Goal: Information Seeking & Learning: Learn about a topic

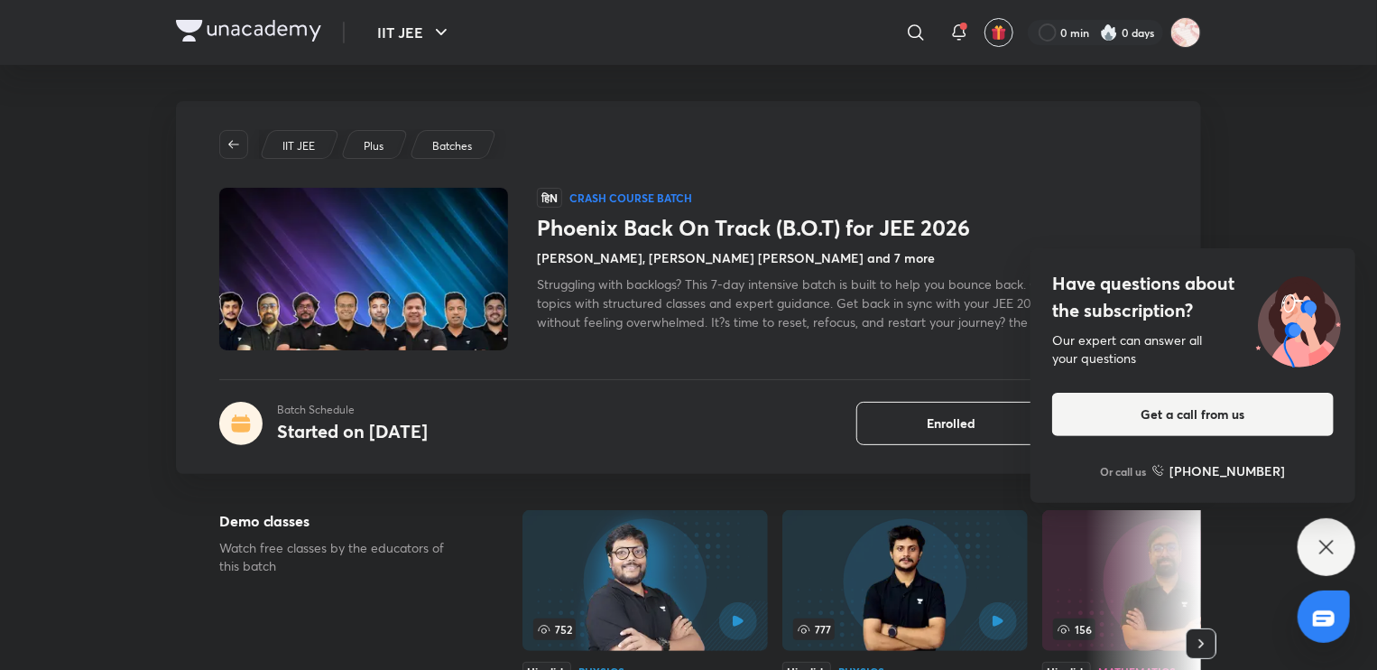
click at [1318, 542] on icon at bounding box center [1327, 547] width 22 height 22
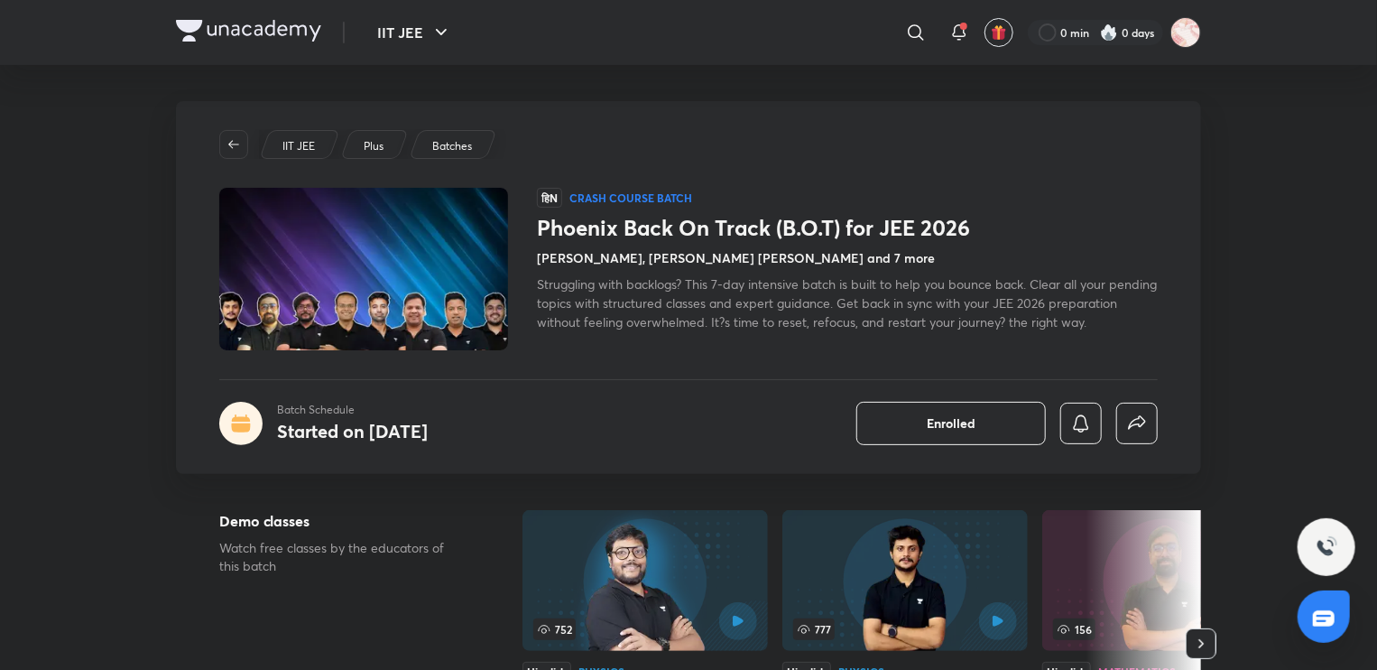
click at [684, 306] on span "Struggling with backlogs? This 7-day intensive batch is built to help you bounc…" at bounding box center [847, 302] width 620 height 55
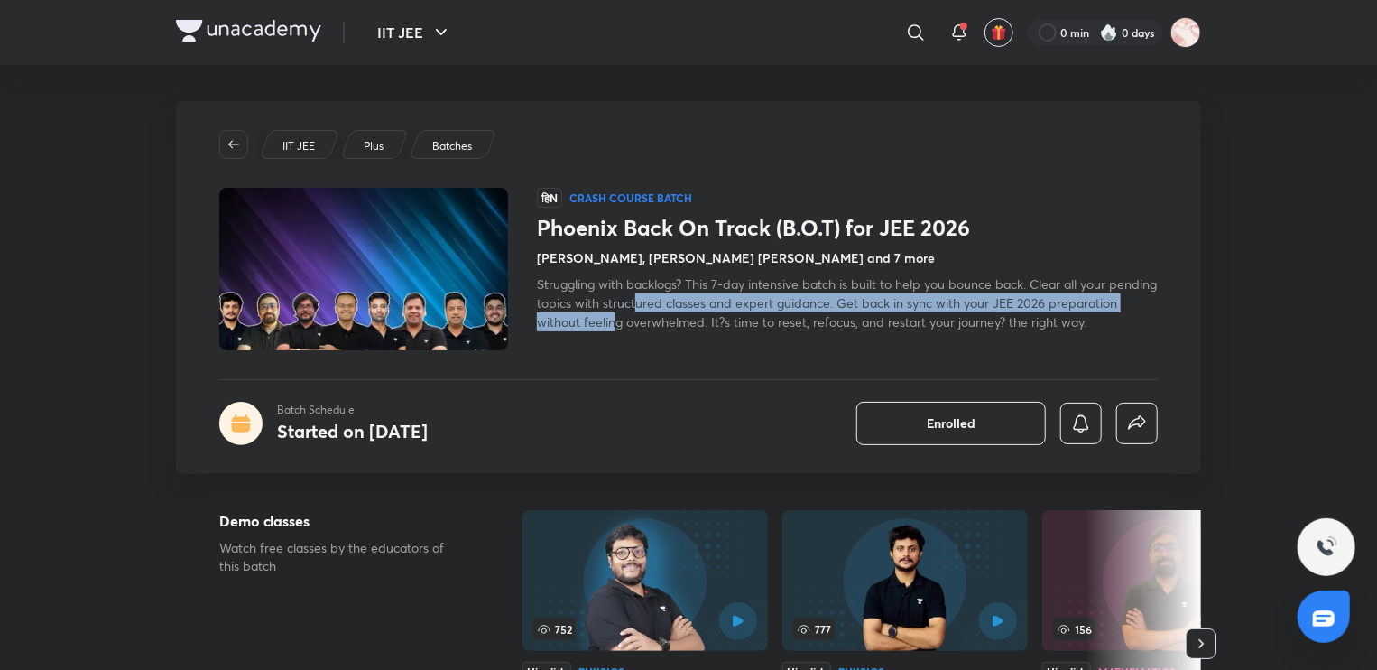
drag, startPoint x: 686, startPoint y: 307, endPoint x: 686, endPoint y: 317, distance: 9.9
click at [686, 317] on span "Struggling with backlogs? This 7-day intensive batch is built to help you bounc…" at bounding box center [847, 302] width 620 height 55
drag, startPoint x: 750, startPoint y: 319, endPoint x: 743, endPoint y: 306, distance: 15.3
click at [743, 306] on span "Struggling with backlogs? This 7-day intensive batch is built to help you bounc…" at bounding box center [847, 302] width 620 height 55
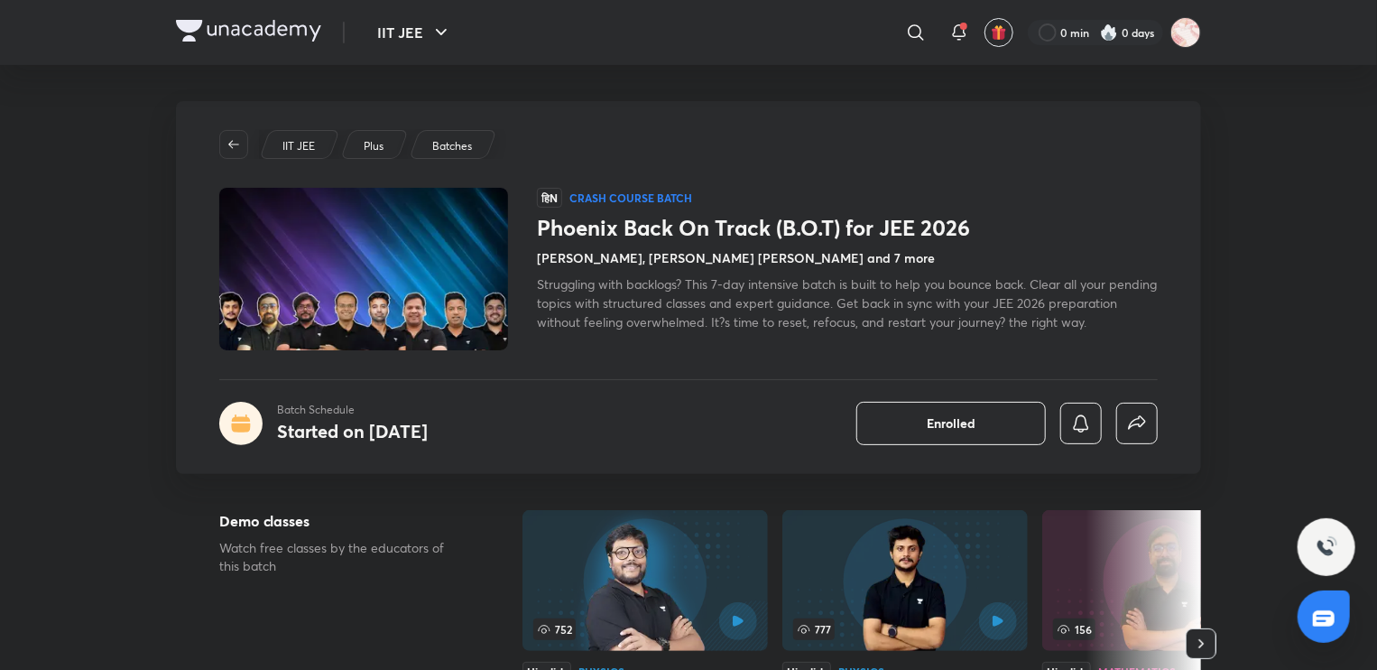
click at [766, 316] on span "Struggling with backlogs? This 7-day intensive batch is built to help you bounc…" at bounding box center [847, 302] width 620 height 55
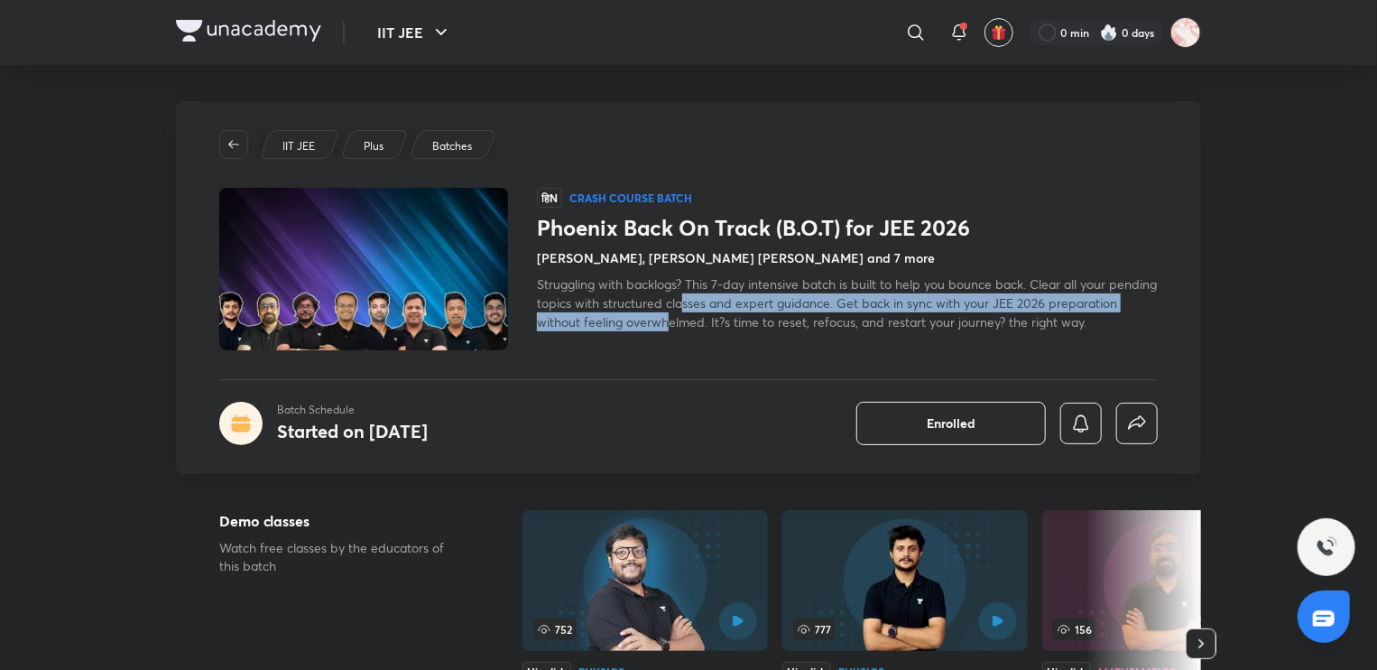
drag, startPoint x: 735, startPoint y: 302, endPoint x: 737, endPoint y: 313, distance: 11.0
click at [737, 313] on span "Struggling with backlogs? This 7-day intensive batch is built to help you bounc…" at bounding box center [847, 302] width 620 height 55
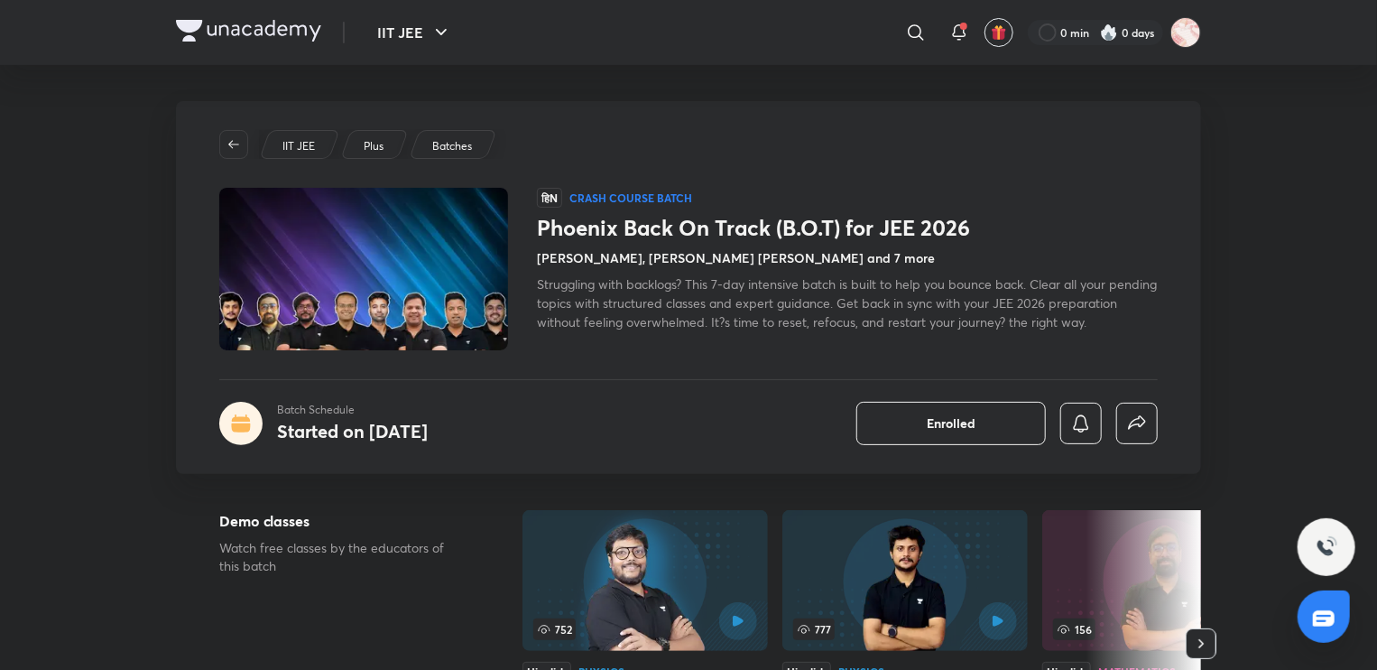
click at [754, 320] on span "Struggling with backlogs? This 7-day intensive batch is built to help you bounc…" at bounding box center [847, 302] width 620 height 55
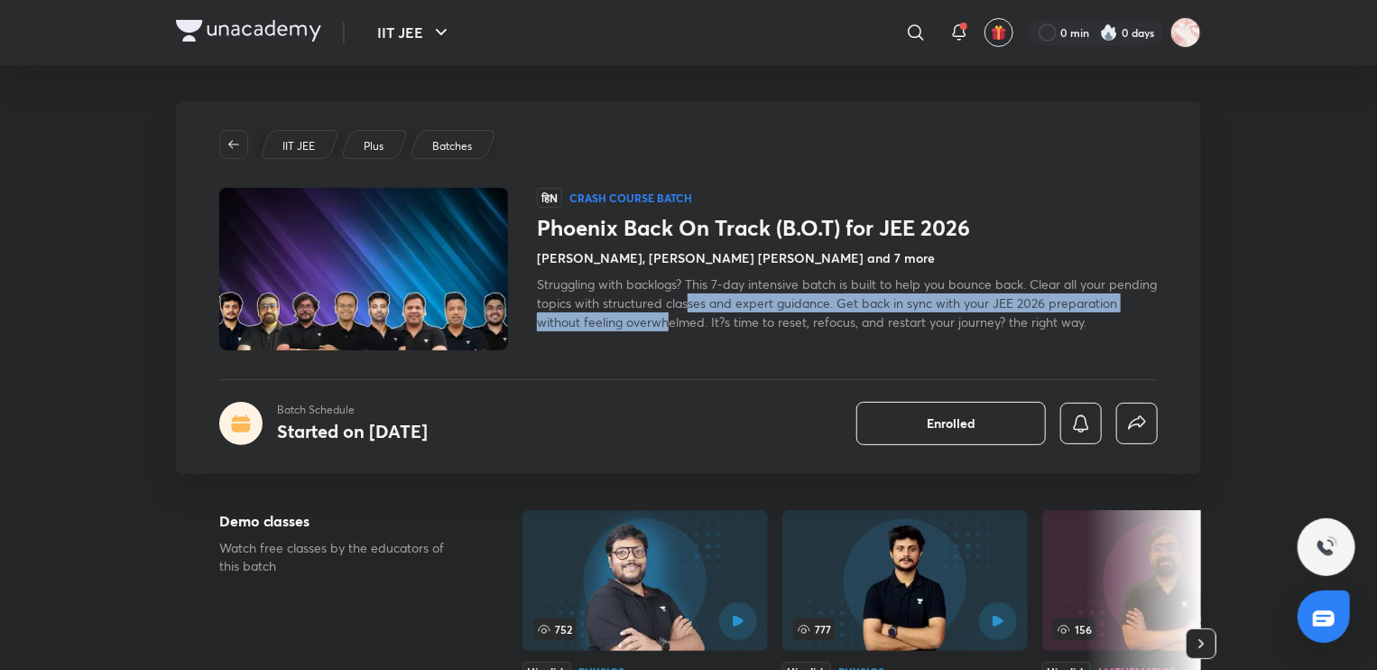
drag, startPoint x: 741, startPoint y: 301, endPoint x: 738, endPoint y: 314, distance: 12.9
click at [738, 314] on span "Struggling with backlogs? This 7-day intensive batch is built to help you bounc…" at bounding box center [847, 302] width 620 height 55
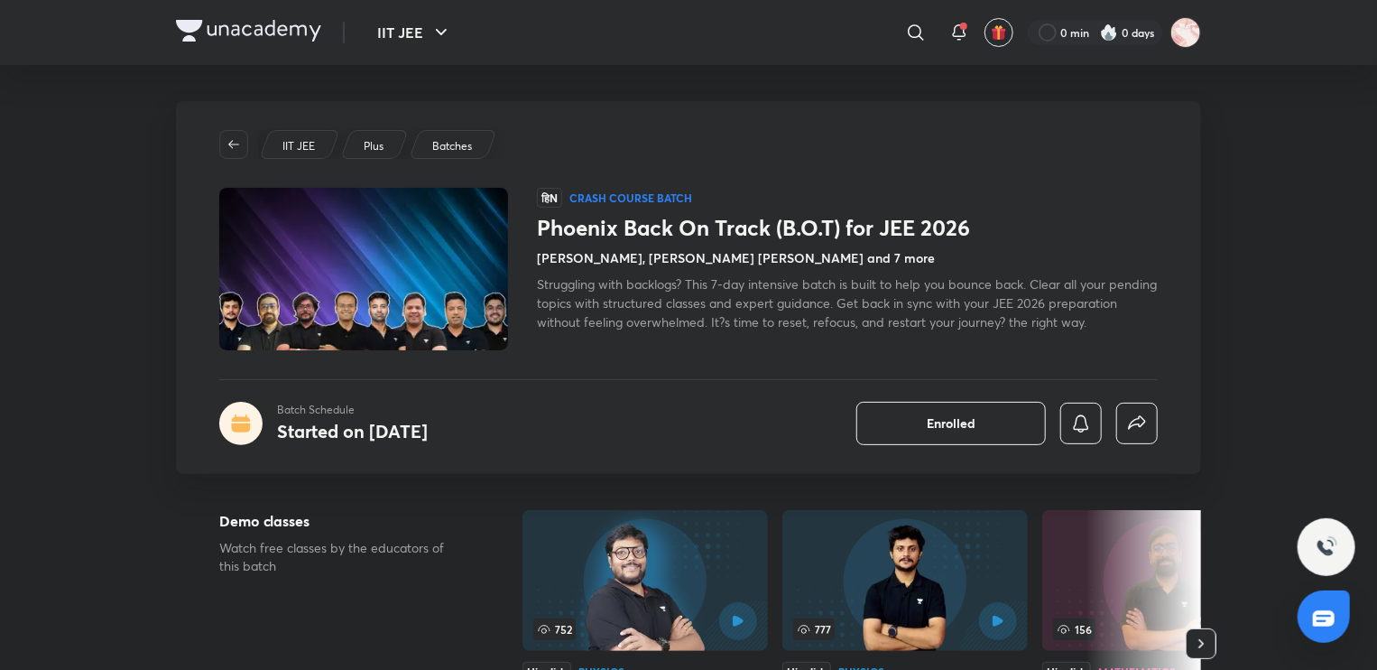
click at [747, 322] on span "Struggling with backlogs? This 7-day intensive batch is built to help you bounc…" at bounding box center [847, 302] width 620 height 55
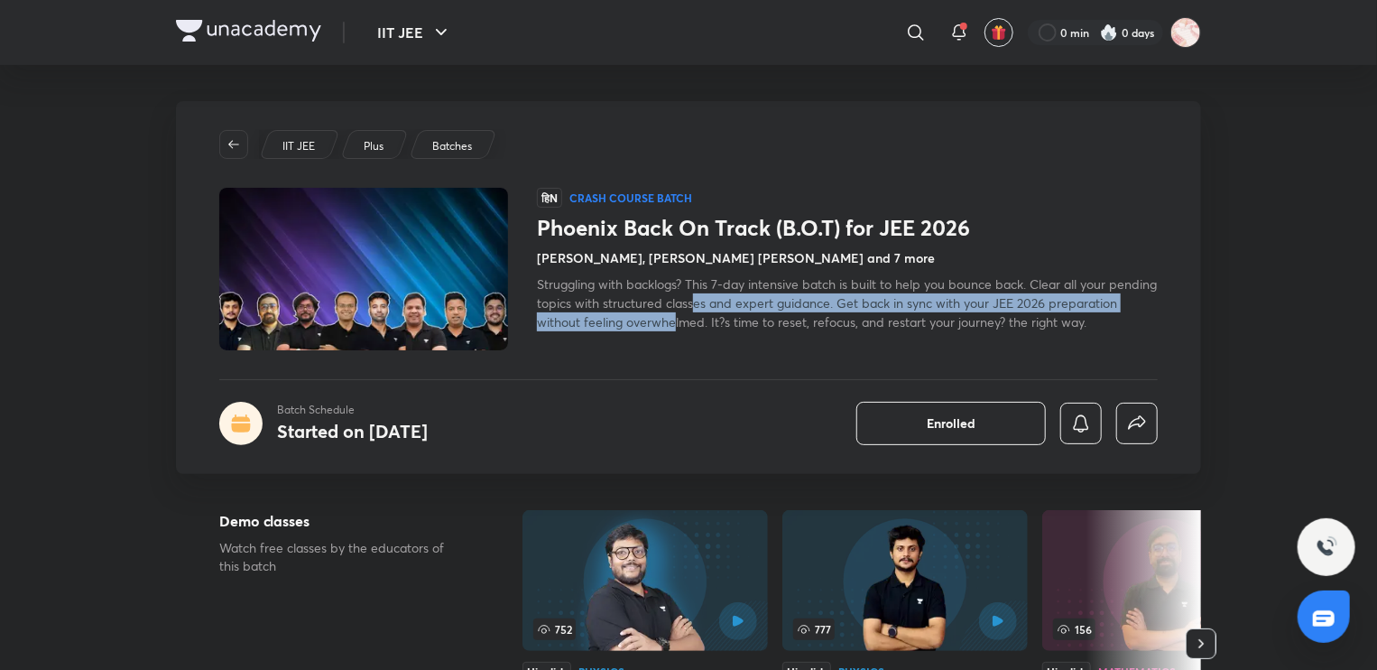
drag, startPoint x: 745, startPoint y: 321, endPoint x: 744, endPoint y: 310, distance: 11.8
click at [744, 310] on span "Struggling with backlogs? This 7-day intensive batch is built to help you bounc…" at bounding box center [847, 302] width 620 height 55
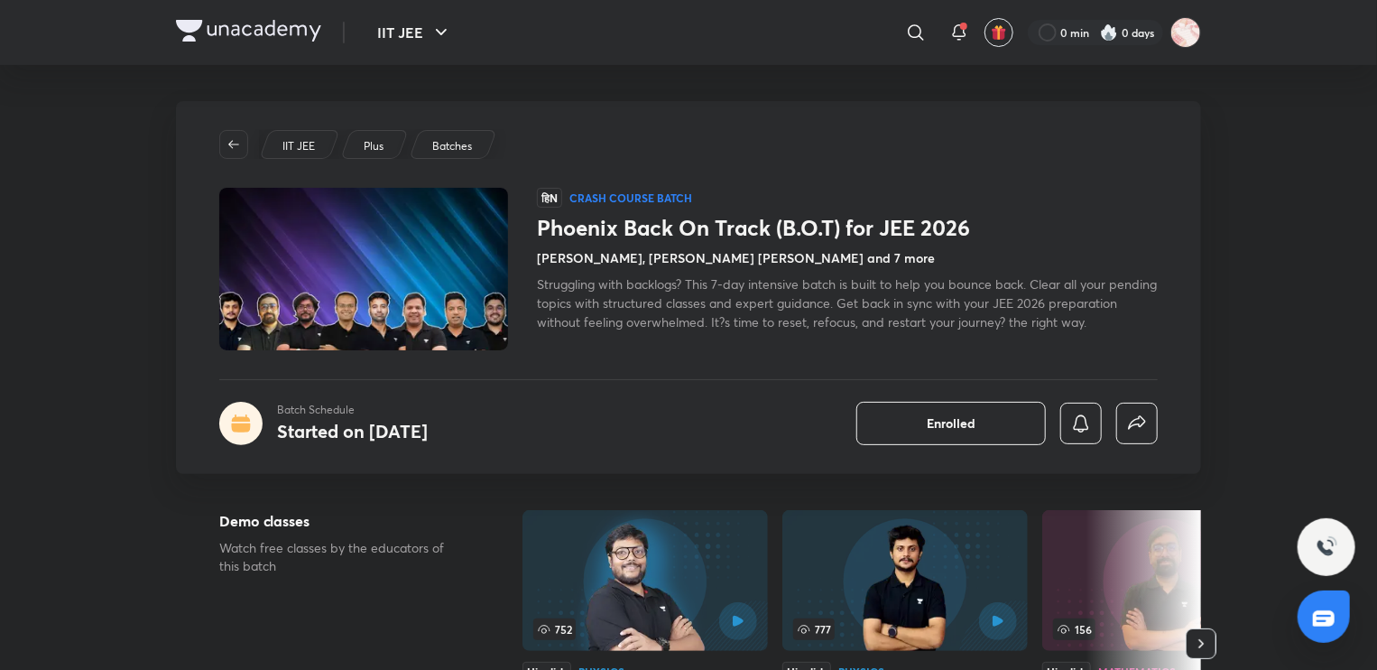
click at [749, 321] on span "Struggling with backlogs? This 7-day intensive batch is built to help you bounc…" at bounding box center [847, 302] width 620 height 55
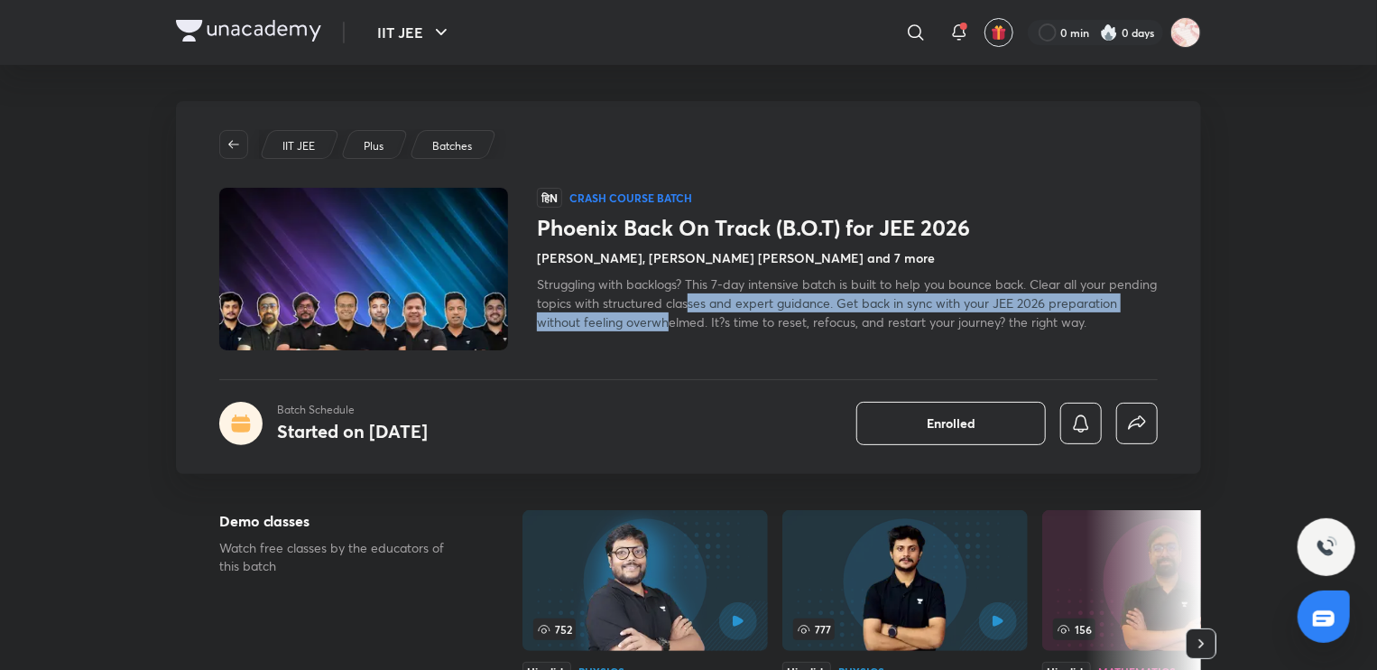
click at [739, 309] on span "Struggling with backlogs? This 7-day intensive batch is built to help you bounc…" at bounding box center [847, 302] width 620 height 55
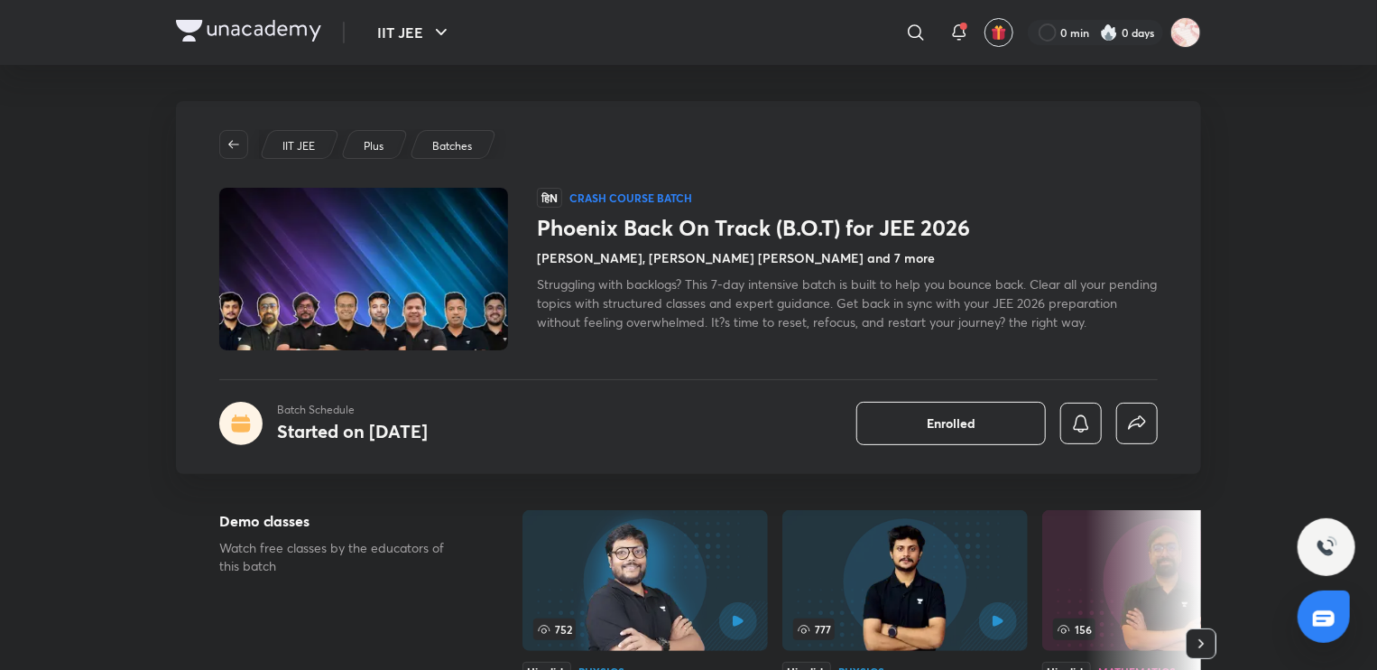
click at [753, 332] on div "हिN Crash course Batch Phoenix Back On Track (B.O.T) for JEE 2026 [PERSON_NAME]…" at bounding box center [847, 269] width 621 height 162
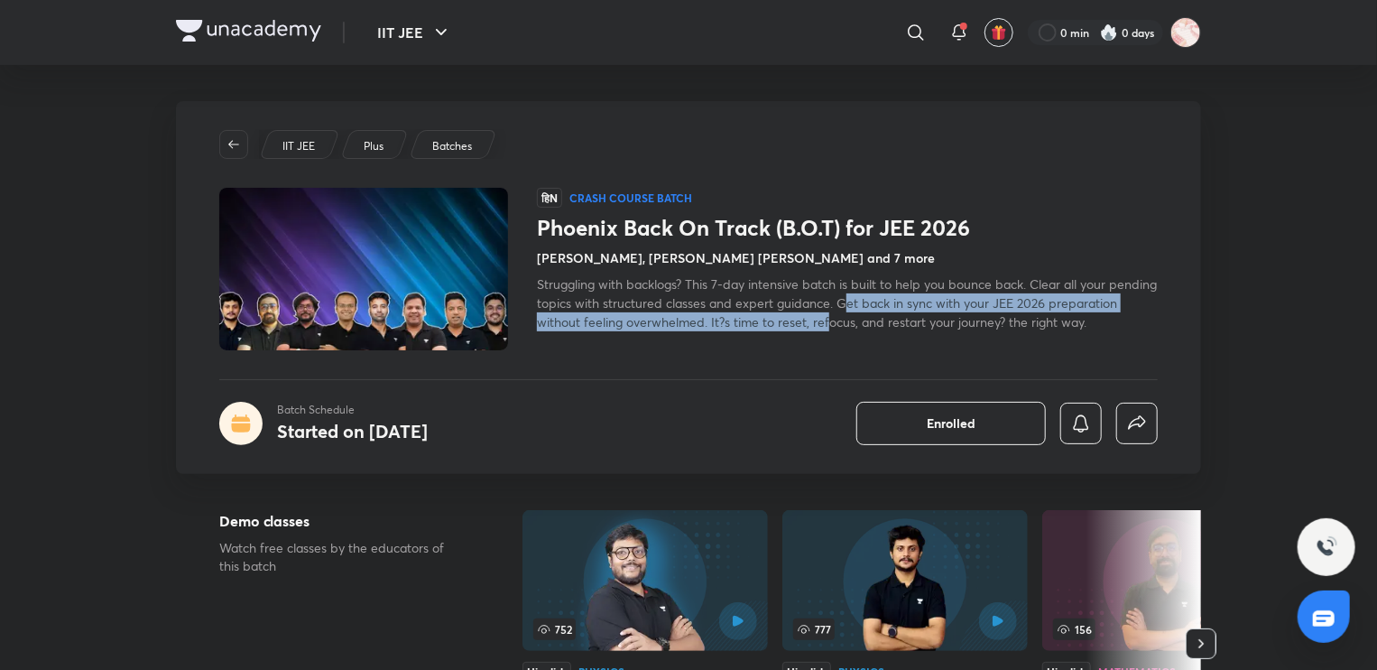
drag, startPoint x: 900, startPoint y: 303, endPoint x: 900, endPoint y: 322, distance: 18.9
click at [900, 322] on span "Struggling with backlogs? This 7-day intensive batch is built to help you bounc…" at bounding box center [847, 302] width 620 height 55
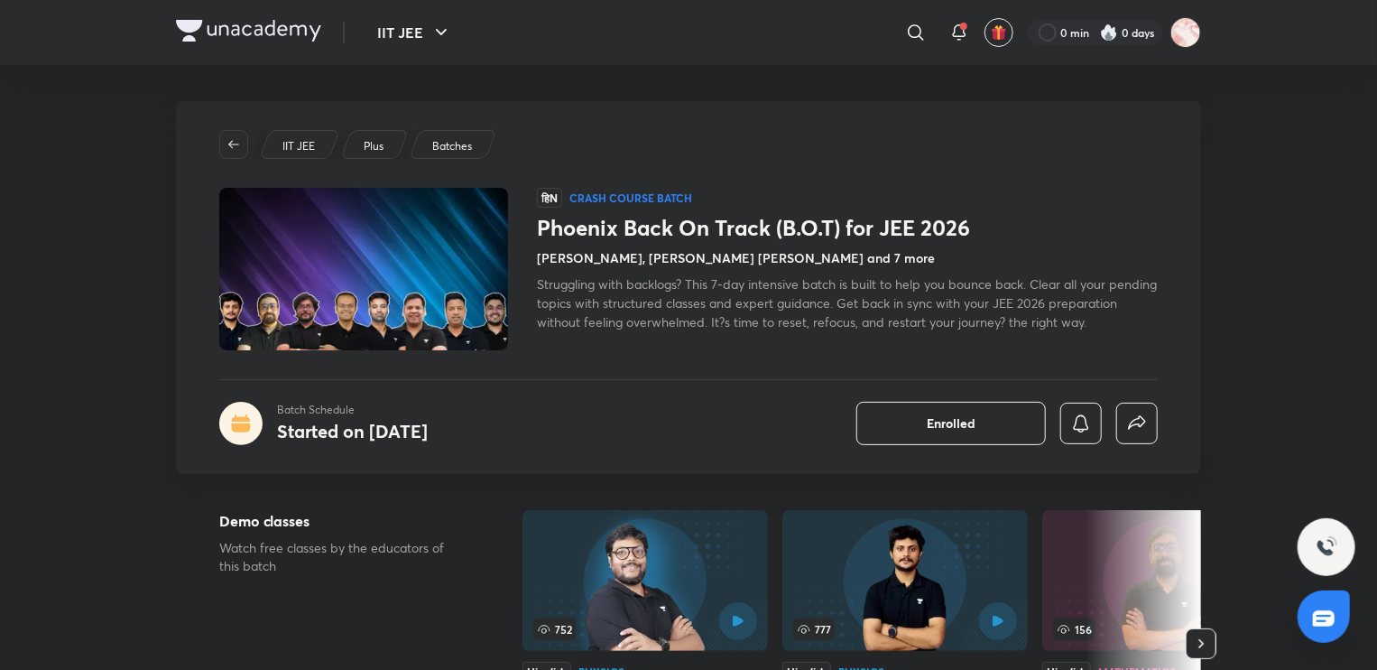
click at [905, 330] on div "Struggling with backlogs? This 7-day intensive batch is built to help you bounc…" at bounding box center [847, 302] width 621 height 57
click at [895, 299] on span "Struggling with backlogs? This 7-day intensive batch is built to help you bounc…" at bounding box center [847, 302] width 620 height 55
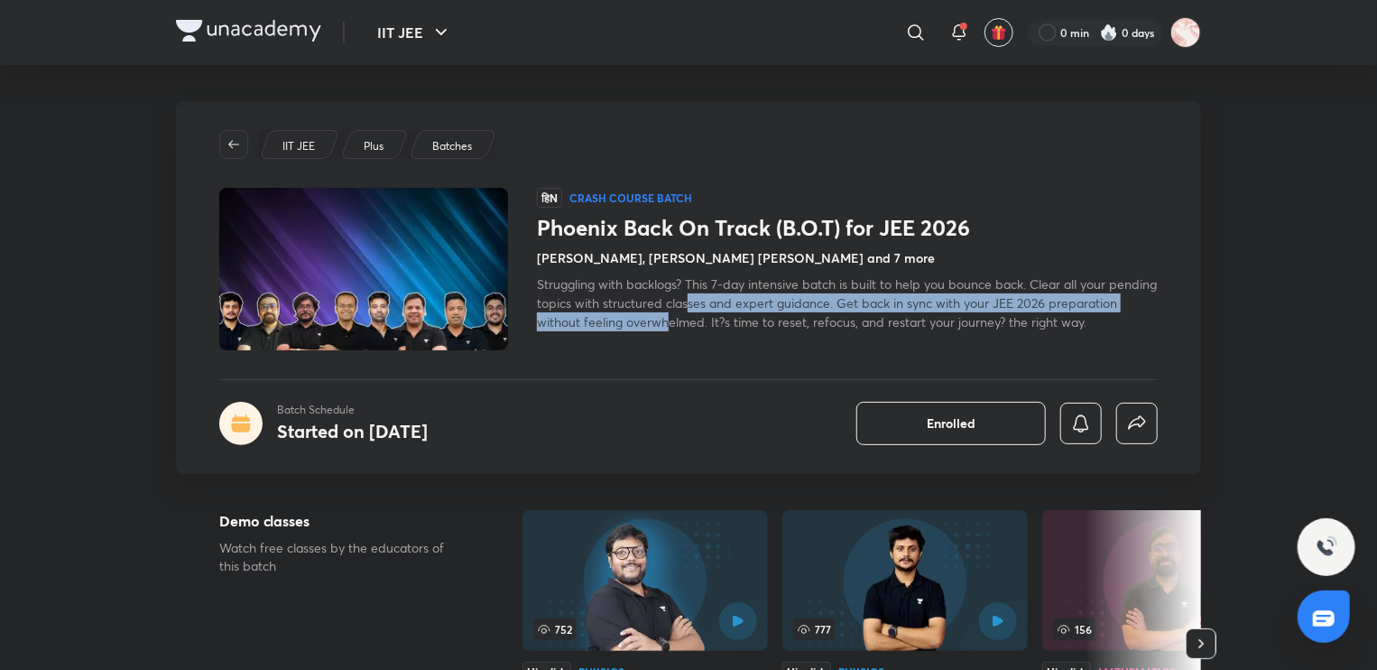
drag, startPoint x: 736, startPoint y: 302, endPoint x: 736, endPoint y: 313, distance: 10.8
click at [736, 313] on span "Struggling with backlogs? This 7-day intensive batch is built to help you bounc…" at bounding box center [847, 302] width 620 height 55
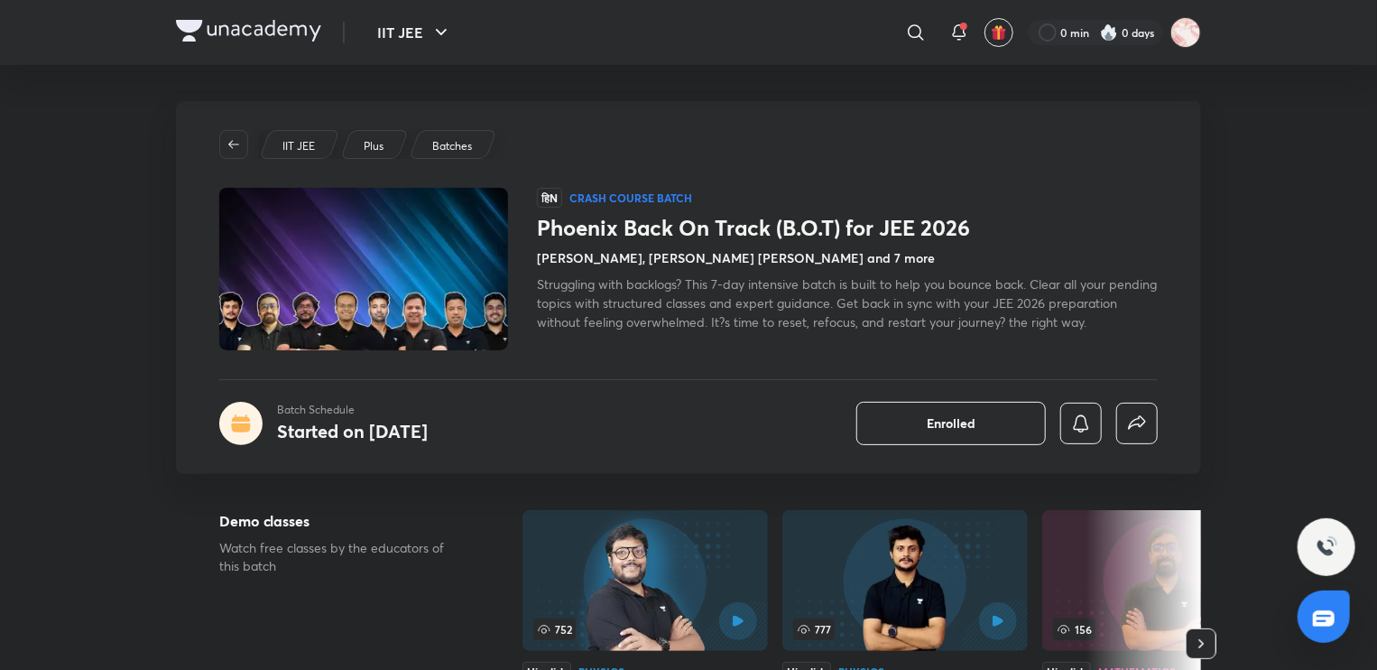
click at [753, 347] on div "हिN Crash course Batch Phoenix Back On Track (B.O.T) for JEE 2026 [PERSON_NAME]…" at bounding box center [847, 269] width 621 height 162
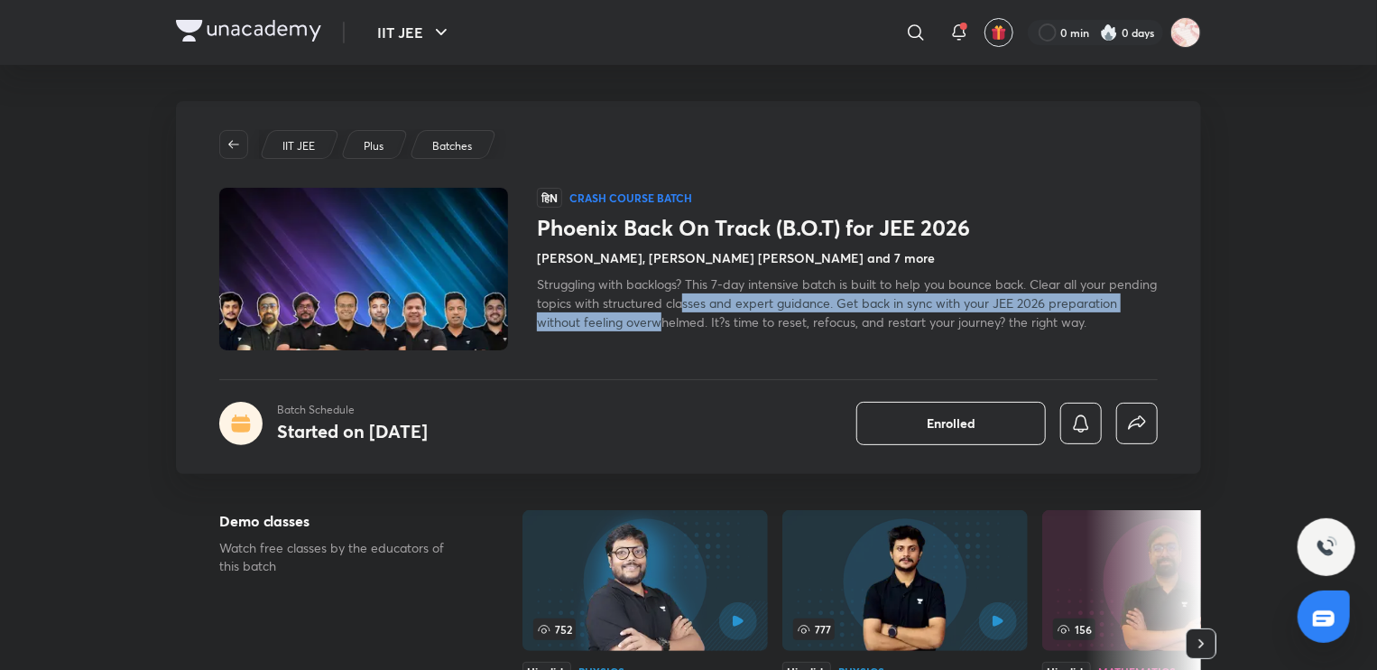
drag, startPoint x: 733, startPoint y: 308, endPoint x: 735, endPoint y: 329, distance: 21.7
click at [735, 329] on div "Struggling with backlogs? This 7-day intensive batch is built to help you bounc…" at bounding box center [847, 302] width 621 height 57
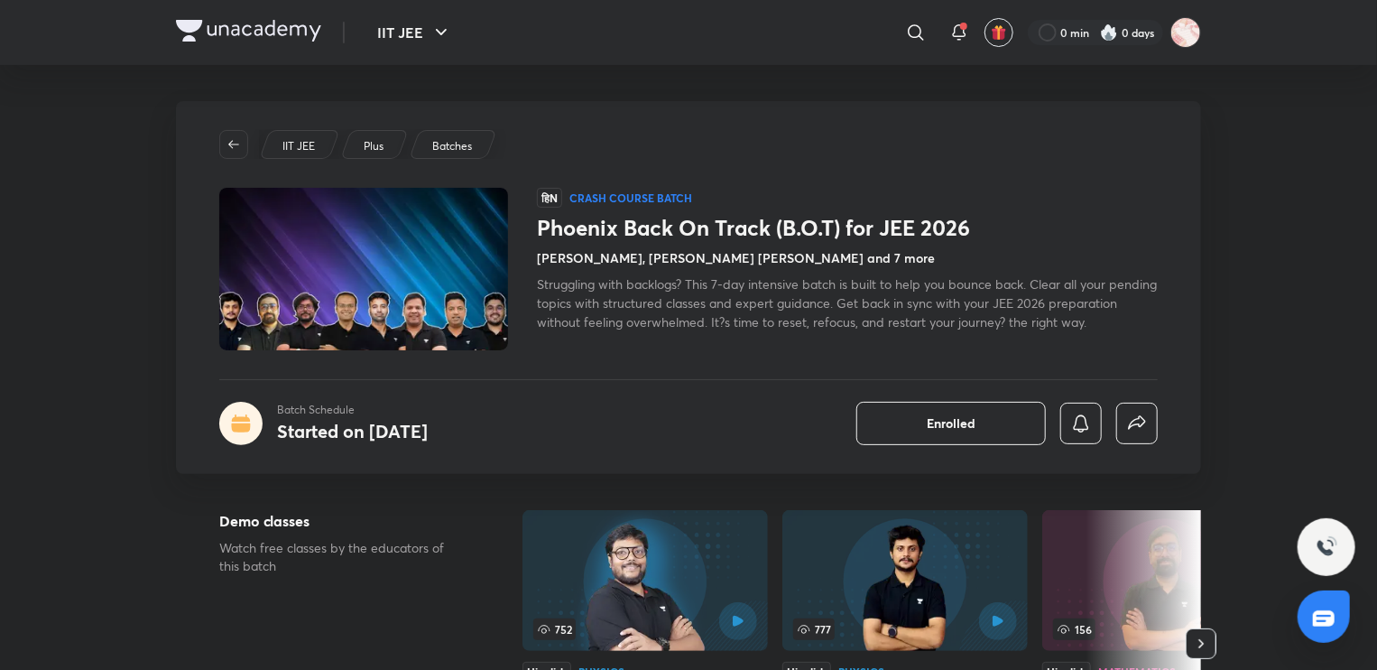
click at [773, 329] on div "Struggling with backlogs? This 7-day intensive batch is built to help you bounc…" at bounding box center [847, 302] width 621 height 57
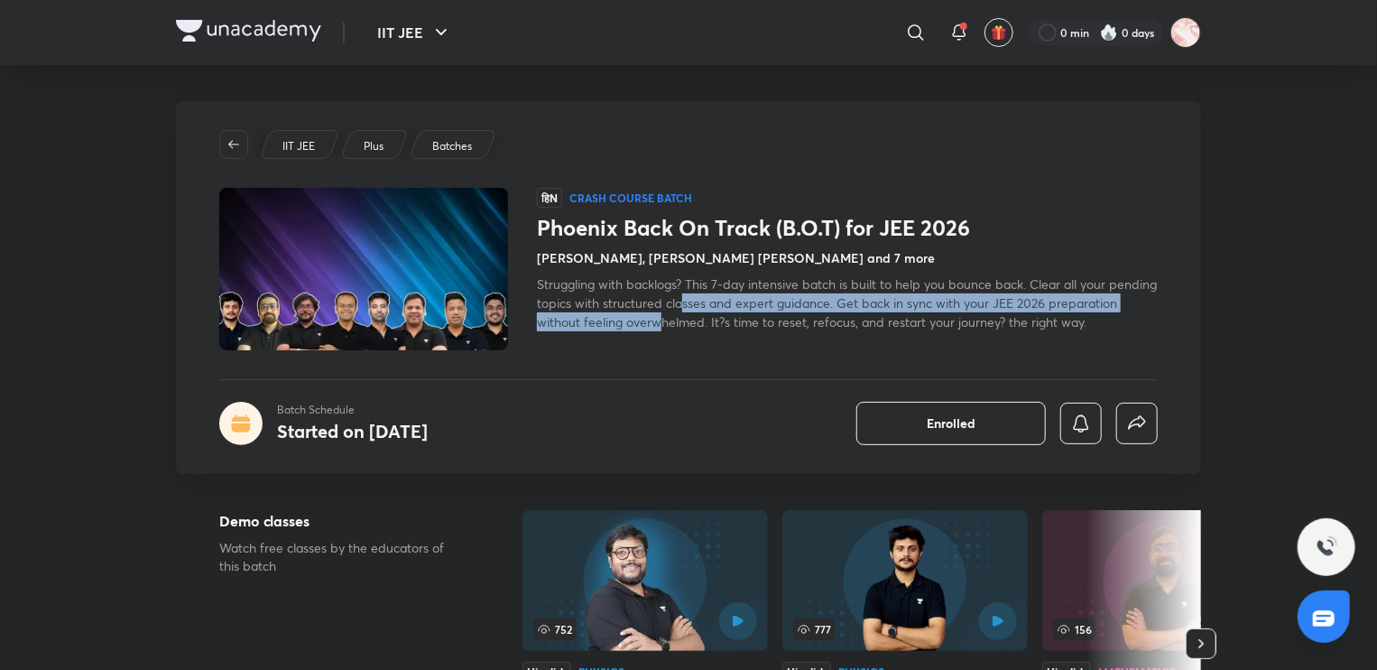
drag, startPoint x: 735, startPoint y: 308, endPoint x: 735, endPoint y: 320, distance: 12.6
click at [735, 320] on span "Struggling with backlogs? This 7-day intensive batch is built to help you bounc…" at bounding box center [847, 302] width 620 height 55
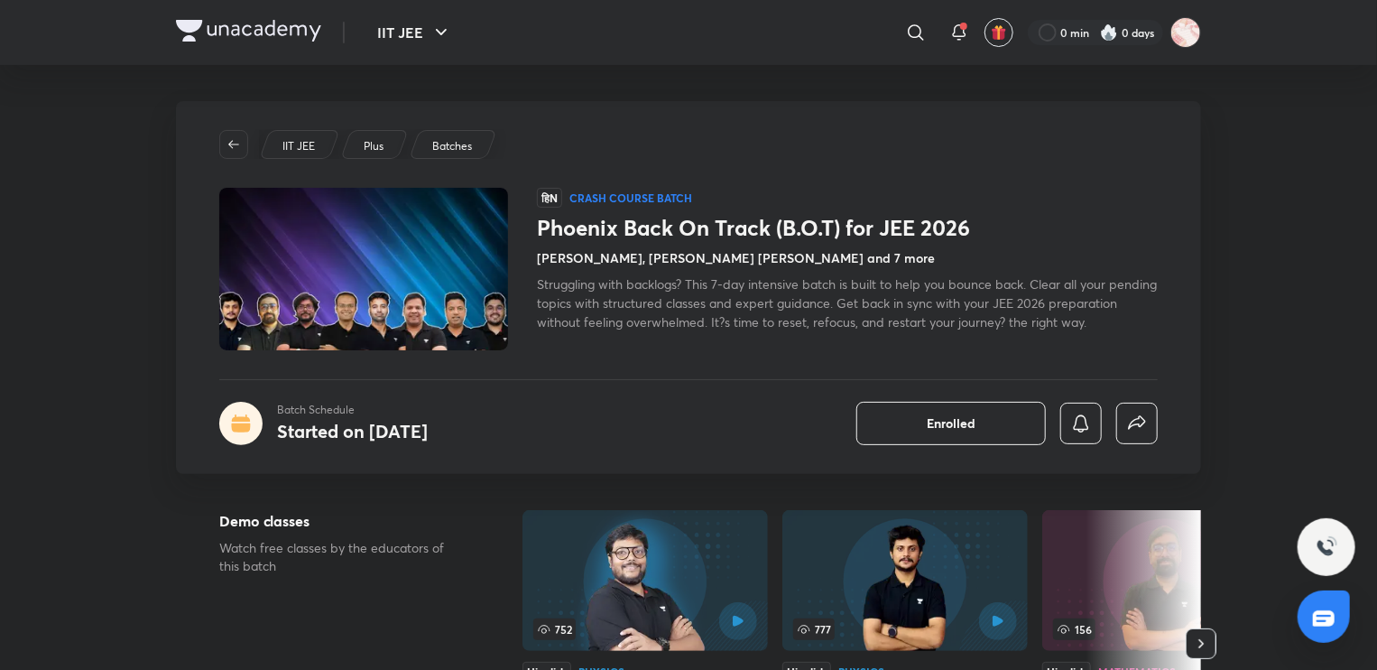
click at [763, 323] on span "Struggling with backlogs? This 7-day intensive batch is built to help you bounc…" at bounding box center [847, 302] width 620 height 55
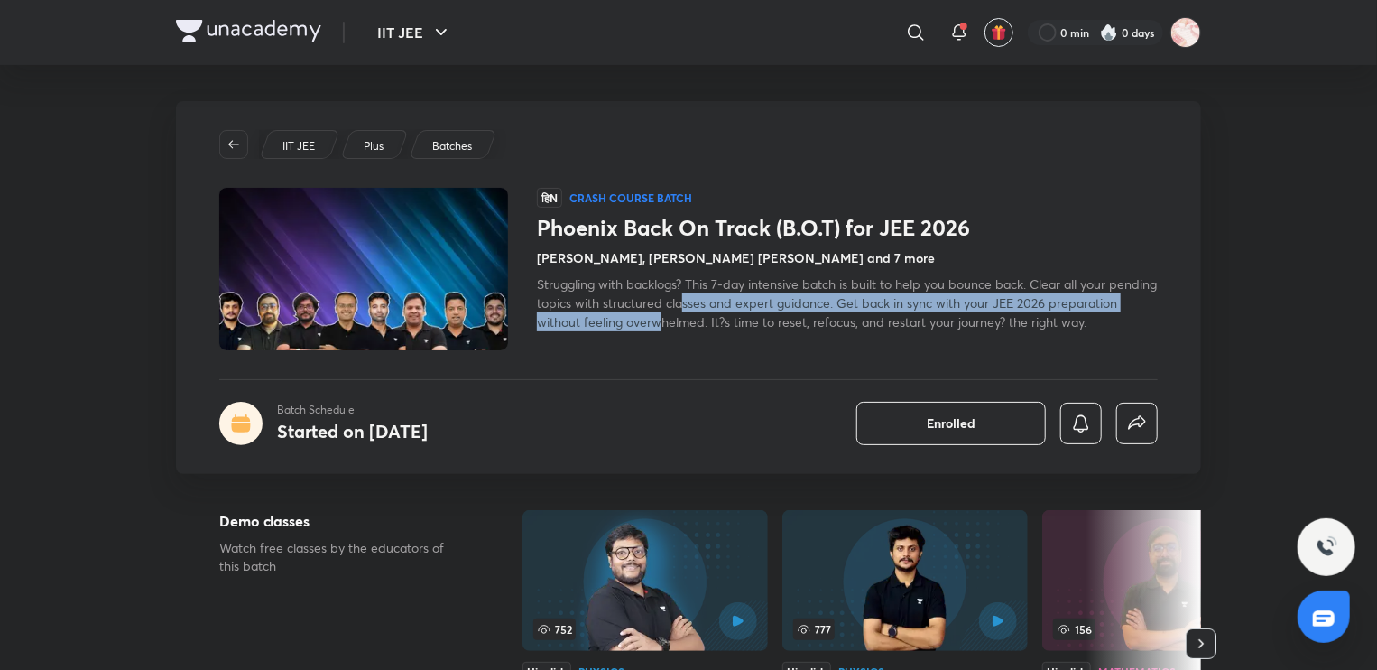
drag, startPoint x: 733, startPoint y: 298, endPoint x: 733, endPoint y: 314, distance: 16.2
click at [733, 314] on span "Struggling with backlogs? This 7-day intensive batch is built to help you bounc…" at bounding box center [847, 302] width 620 height 55
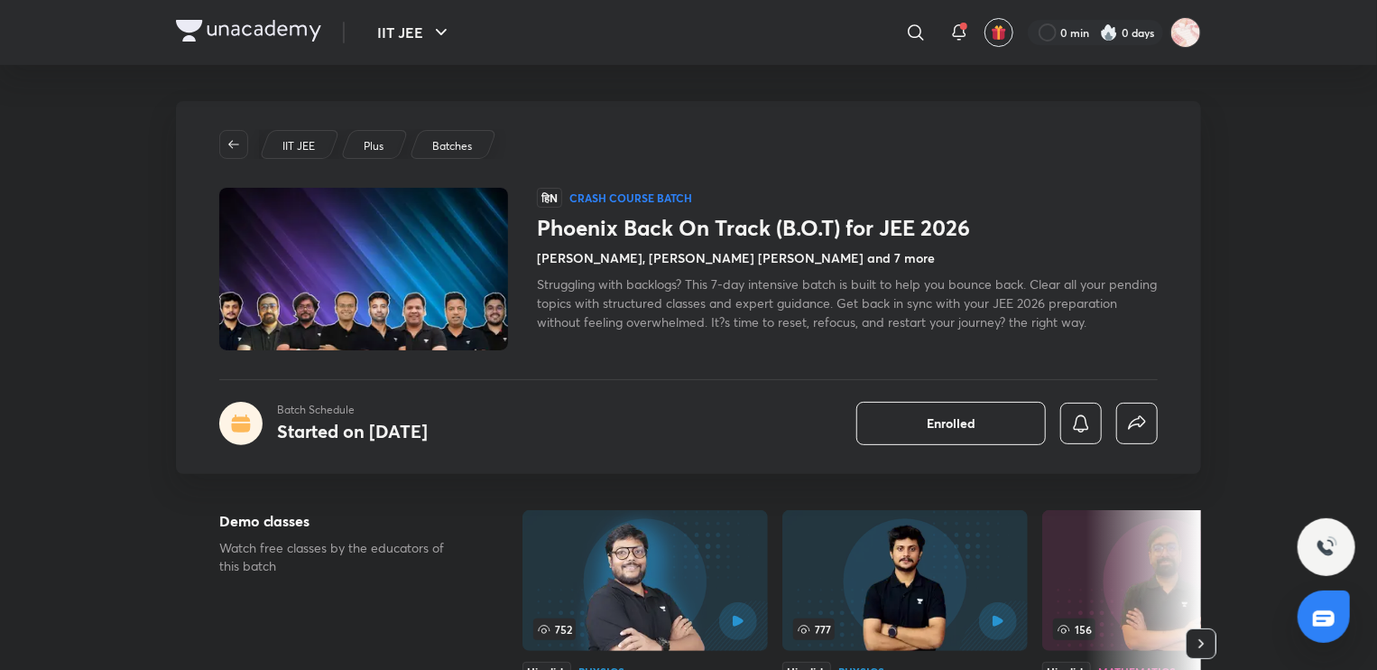
click at [617, 375] on div "IIT JEE Plus Batches हिN Crash course Batch Phoenix Back On Track (B.O.T) for J…" at bounding box center [688, 287] width 1025 height 373
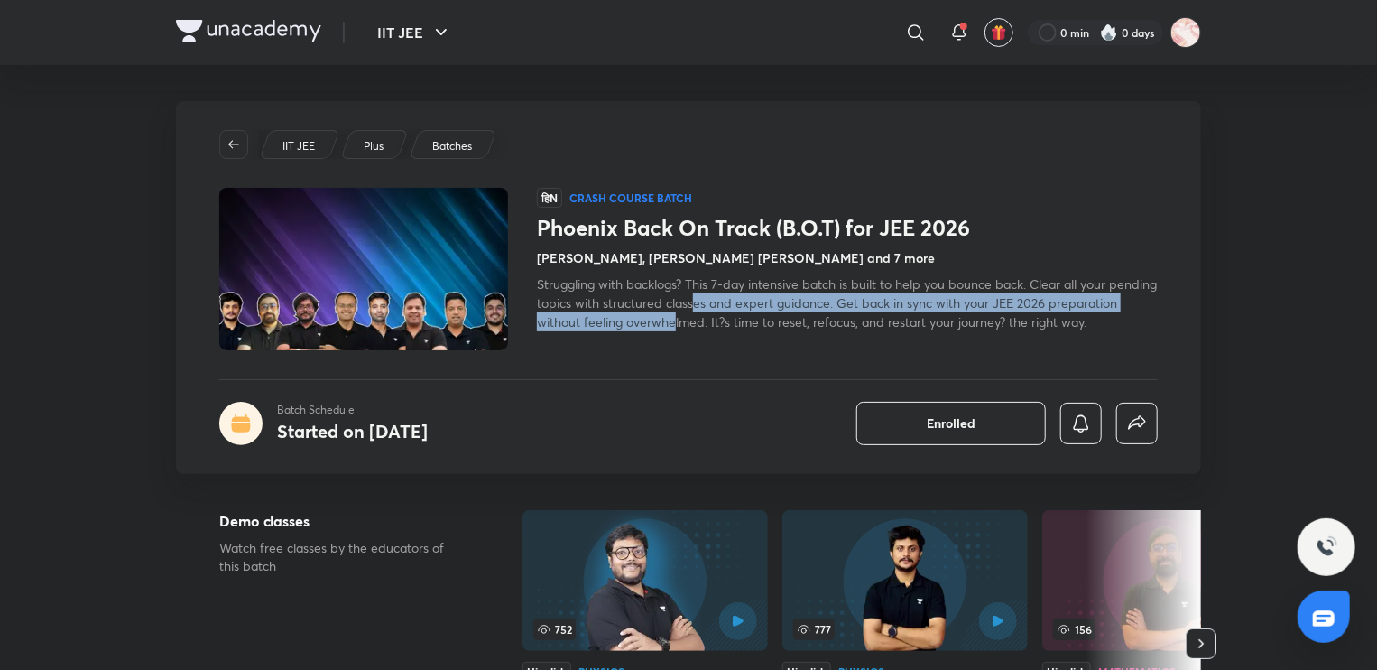
drag, startPoint x: 747, startPoint y: 301, endPoint x: 746, endPoint y: 319, distance: 18.1
click at [746, 319] on span "Struggling with backlogs? This 7-day intensive batch is built to help you bounc…" at bounding box center [847, 302] width 620 height 55
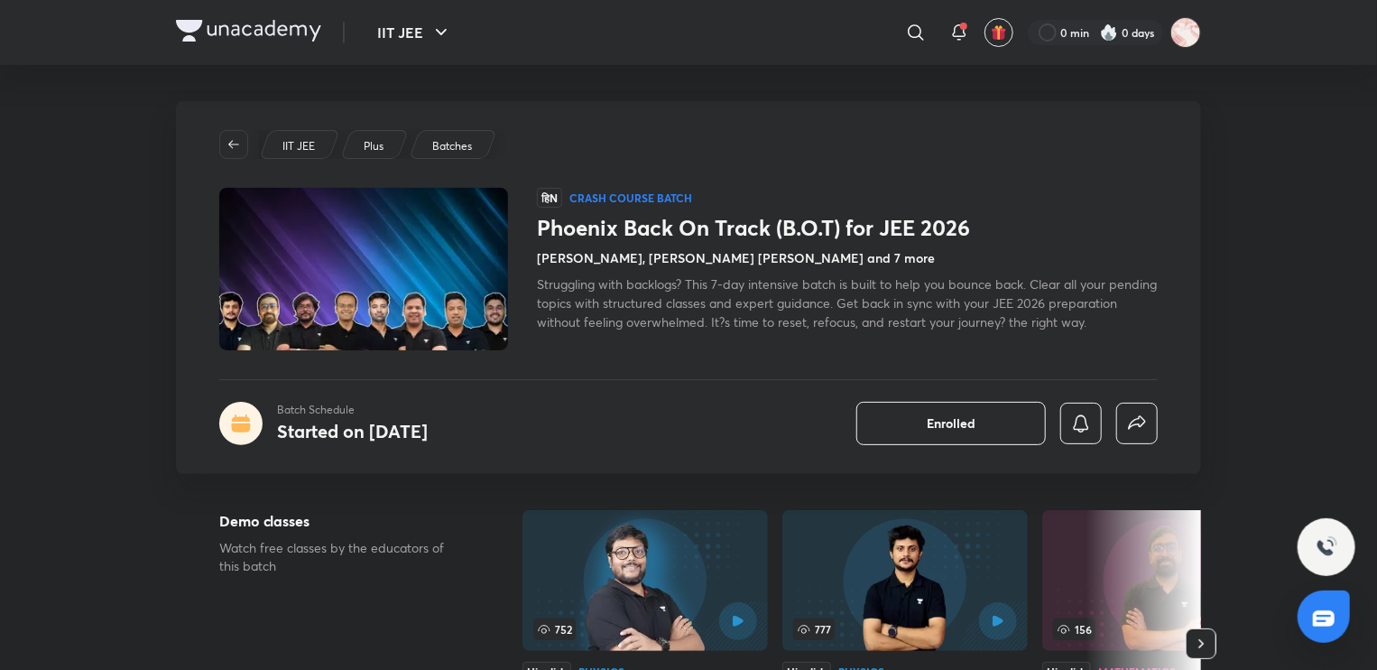
click at [815, 318] on span "Struggling with backlogs? This 7-day intensive batch is built to help you bounc…" at bounding box center [847, 302] width 620 height 55
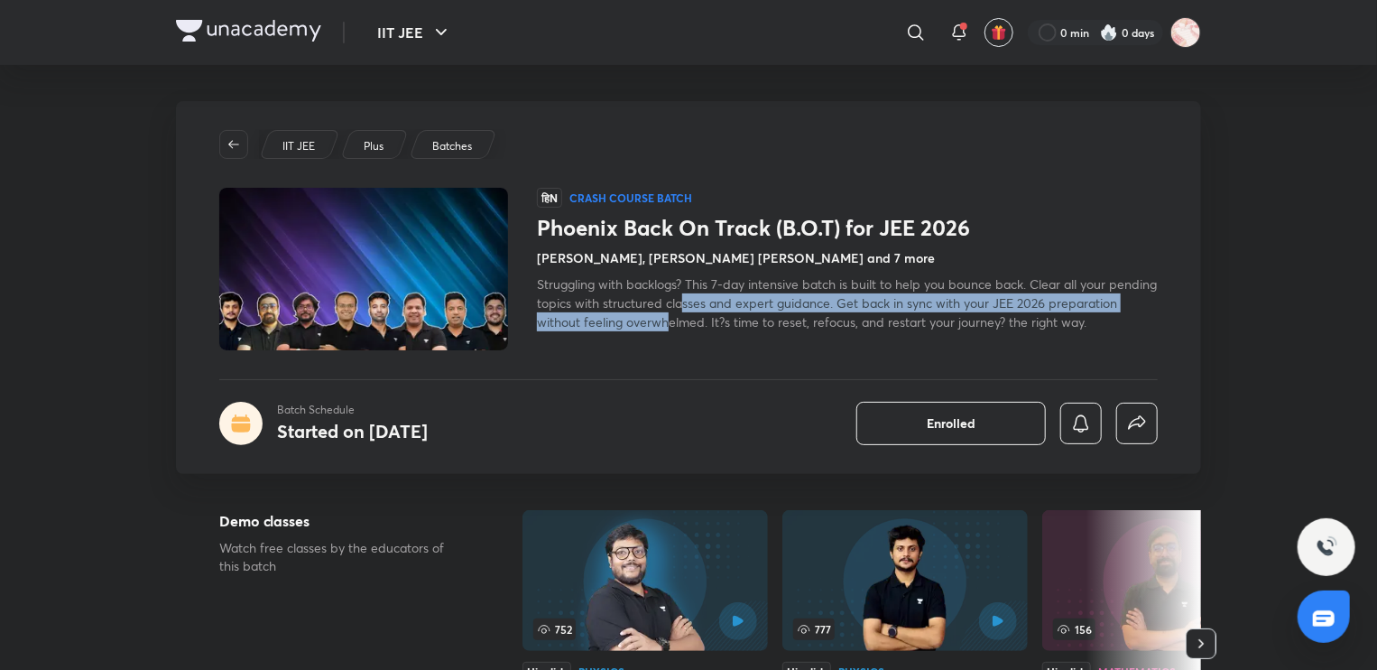
drag, startPoint x: 738, startPoint y: 312, endPoint x: 735, endPoint y: 303, distance: 9.4
click at [735, 303] on span "Struggling with backlogs? This 7-day intensive batch is built to help you bounc…" at bounding box center [847, 302] width 620 height 55
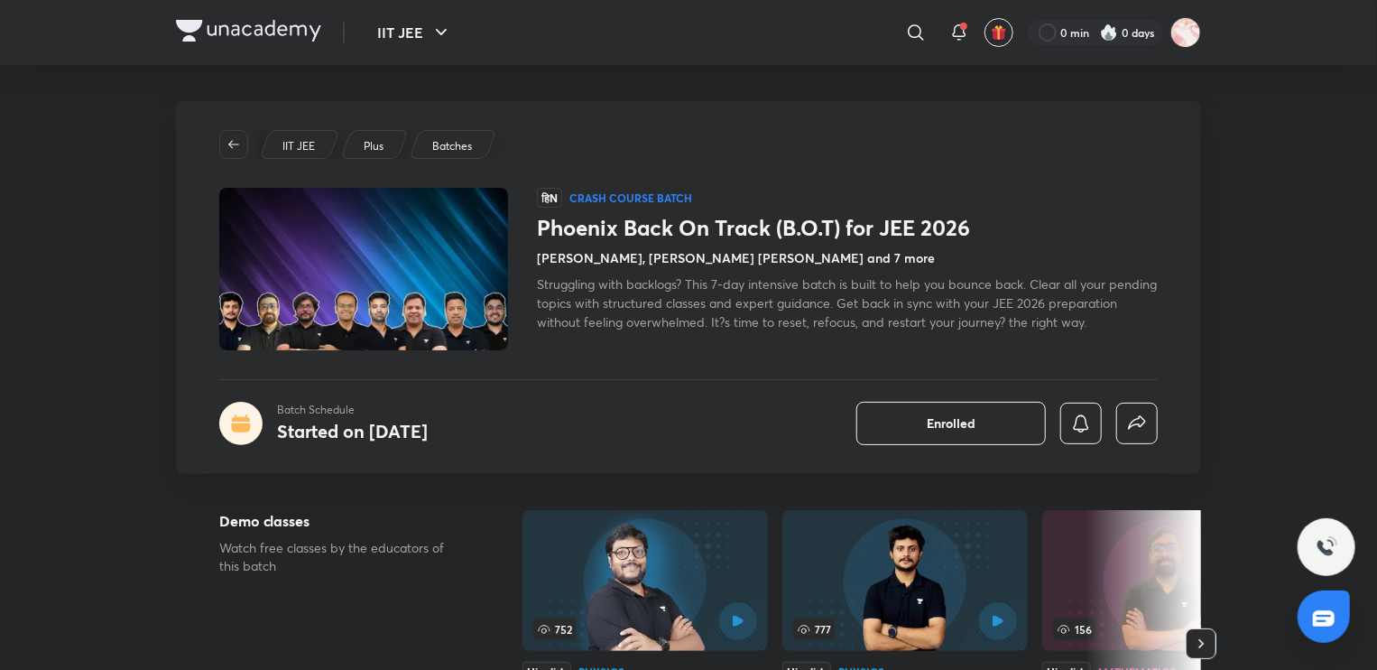
click at [744, 319] on span "Struggling with backlogs? This 7-day intensive batch is built to help you bounc…" at bounding box center [847, 302] width 620 height 55
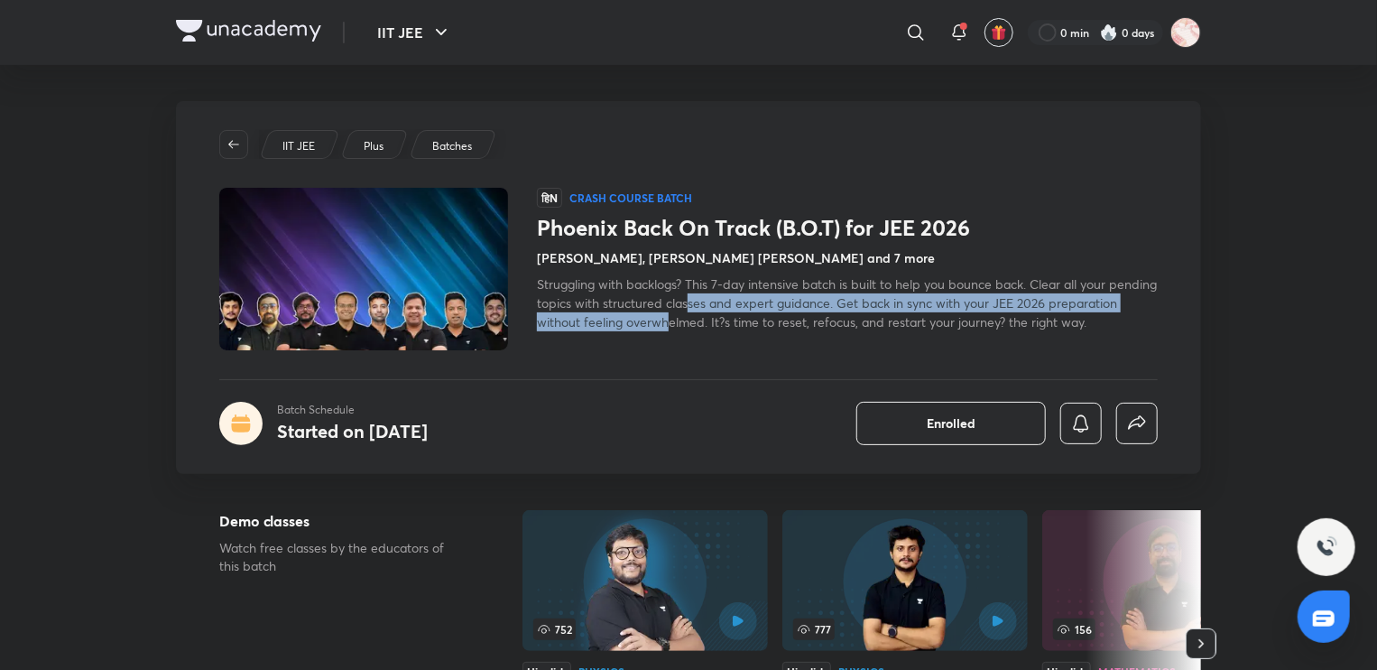
drag, startPoint x: 736, startPoint y: 302, endPoint x: 736, endPoint y: 317, distance: 14.4
click at [736, 317] on span "Struggling with backlogs? This 7-day intensive batch is built to help you bounc…" at bounding box center [847, 302] width 620 height 55
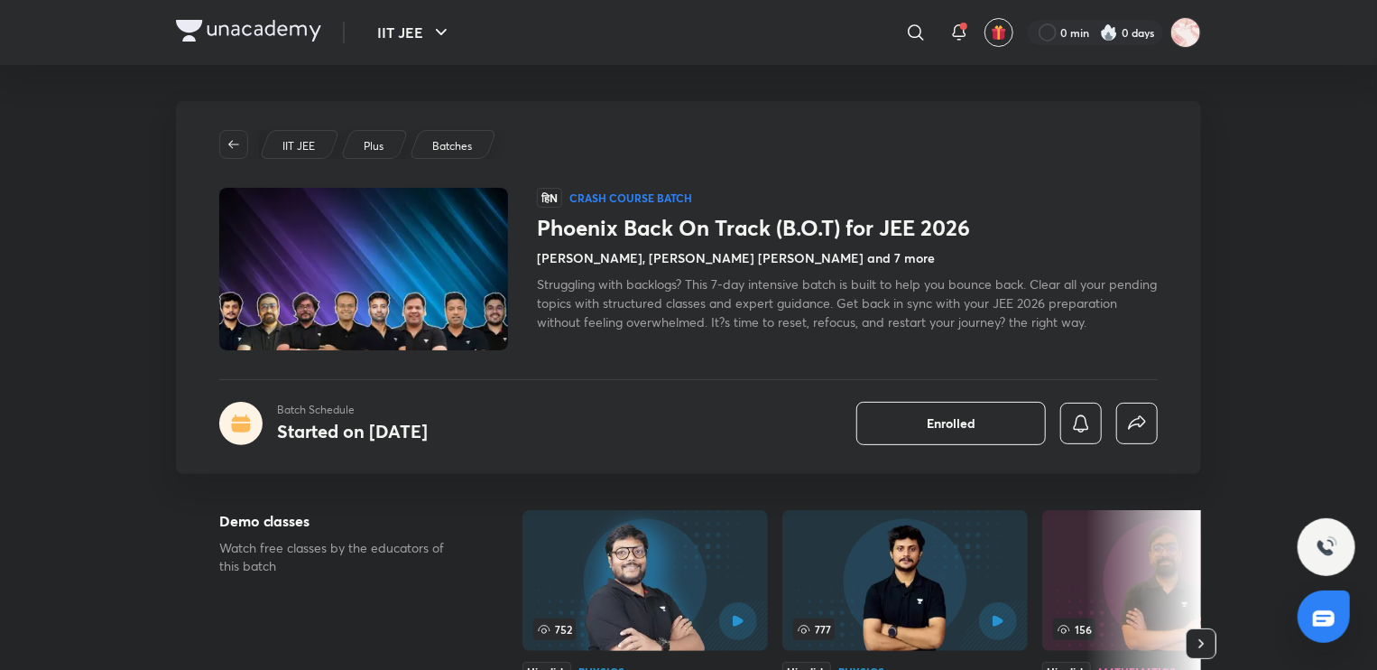
click at [753, 318] on span "Struggling with backlogs? This 7-day intensive batch is built to help you bounc…" at bounding box center [847, 302] width 620 height 55
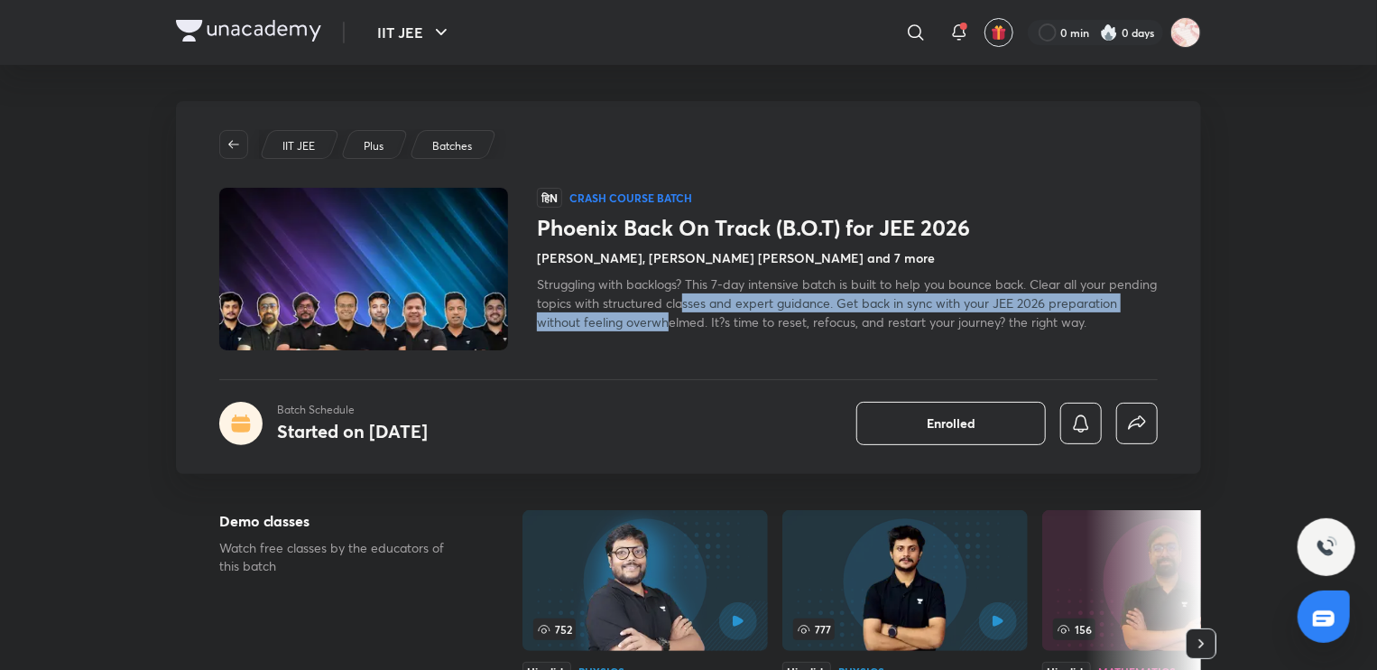
drag, startPoint x: 736, startPoint y: 295, endPoint x: 739, endPoint y: 315, distance: 20.0
click at [739, 315] on span "Struggling with backlogs? This 7-day intensive batch is built to help you bounc…" at bounding box center [847, 302] width 620 height 55
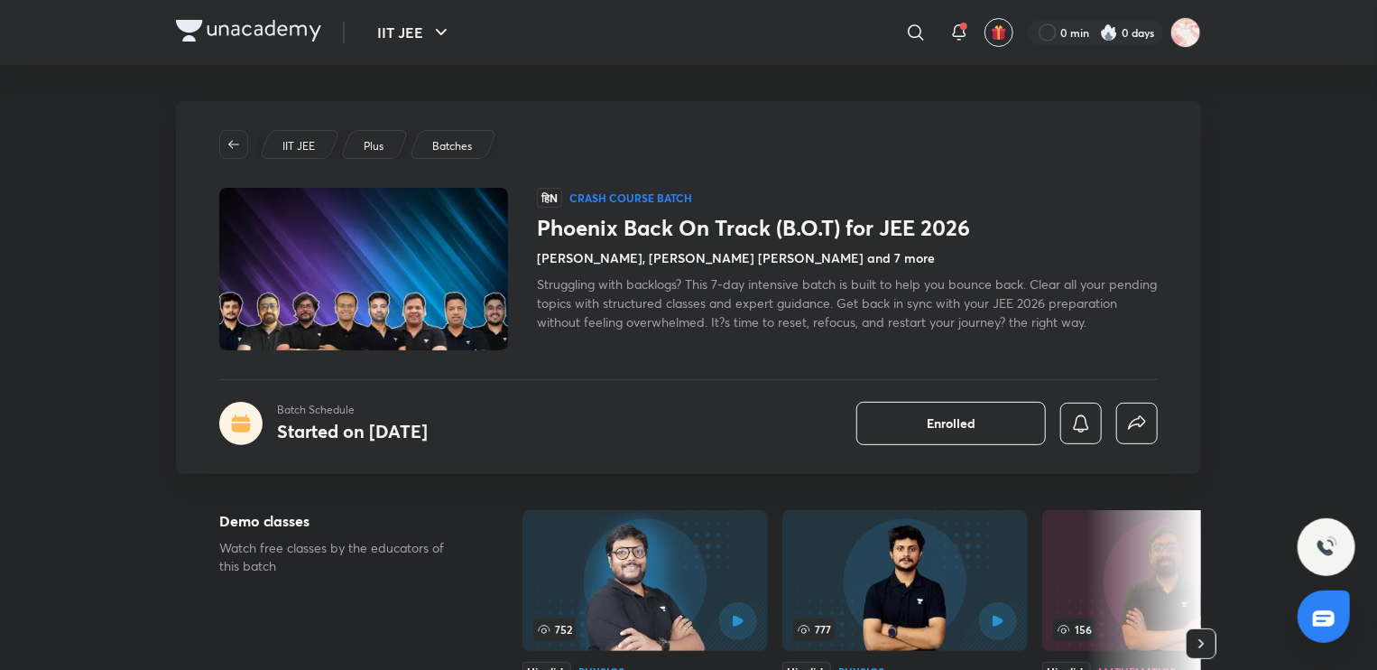
click at [753, 321] on span "Struggling with backlogs? This 7-day intensive batch is built to help you bounc…" at bounding box center [847, 302] width 620 height 55
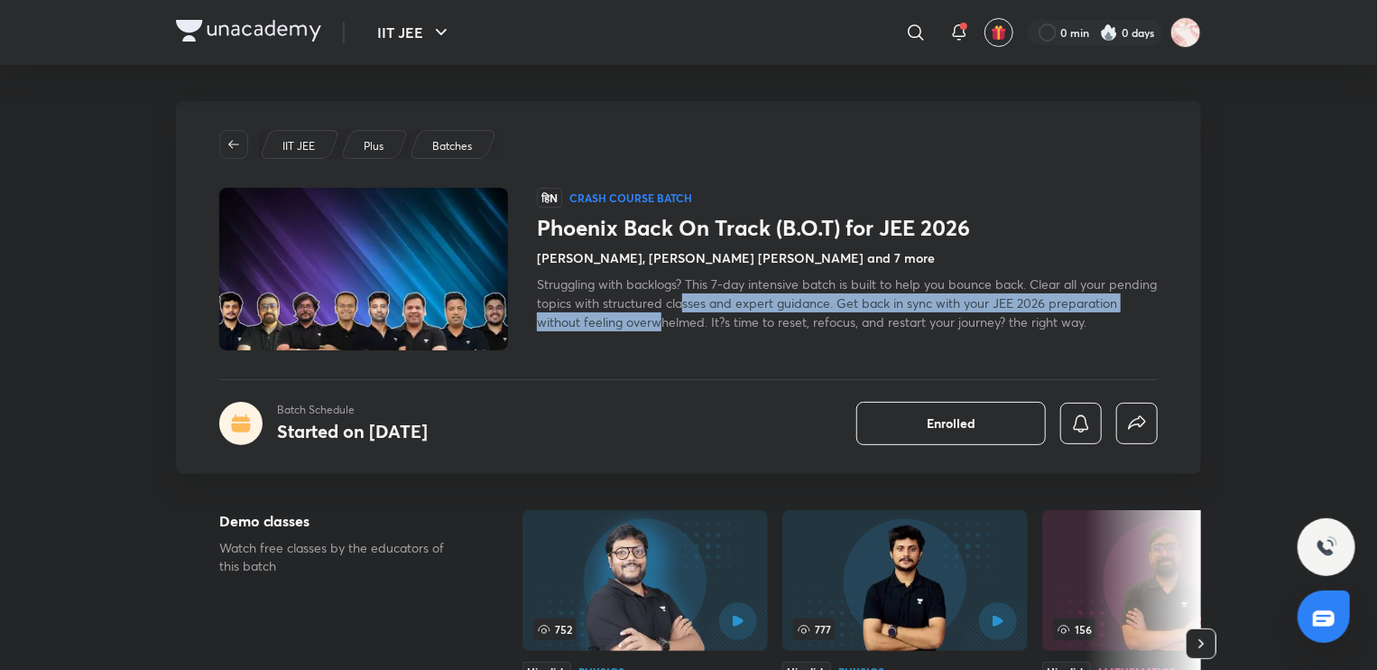
drag, startPoint x: 735, startPoint y: 304, endPoint x: 736, endPoint y: 314, distance: 10.1
click at [736, 314] on span "Struggling with backlogs? This 7-day intensive batch is built to help you bounc…" at bounding box center [847, 302] width 620 height 55
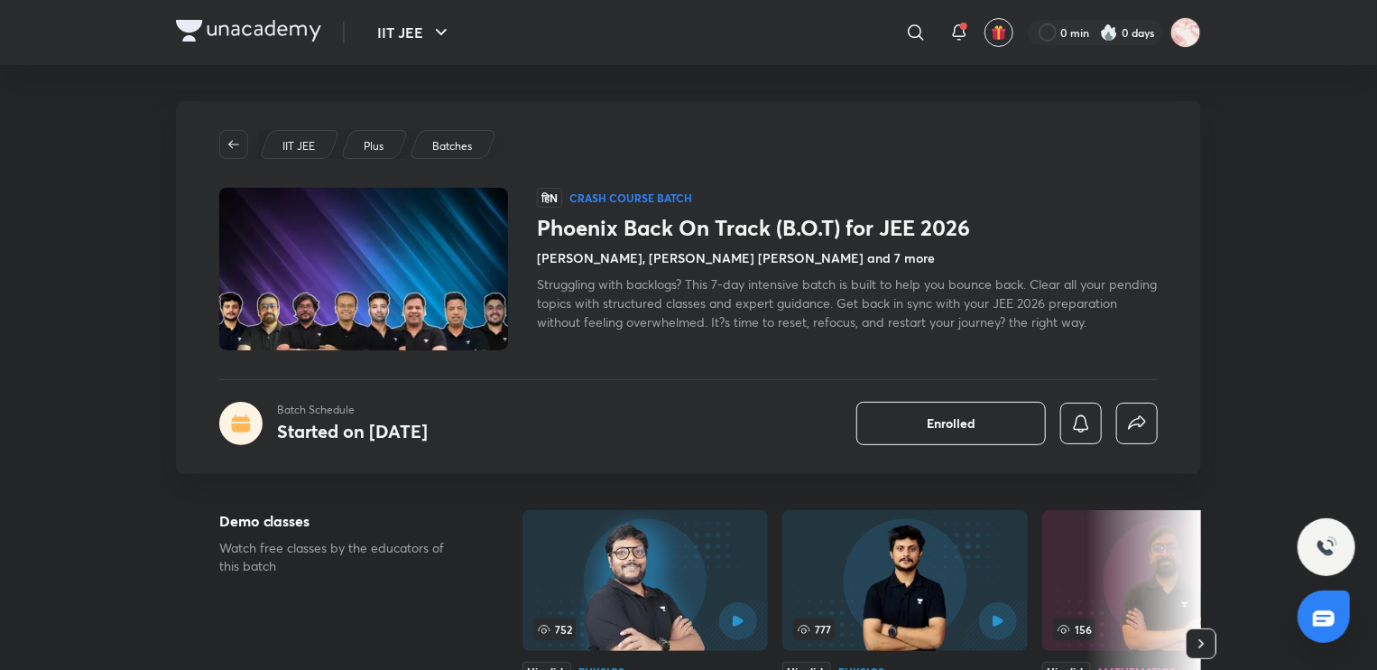
click at [743, 326] on span "Struggling with backlogs? This 7-day intensive batch is built to help you bounc…" at bounding box center [847, 302] width 620 height 55
click at [999, 298] on span "Struggling with backlogs? This 7-day intensive batch is built to help you bounc…" at bounding box center [847, 302] width 620 height 55
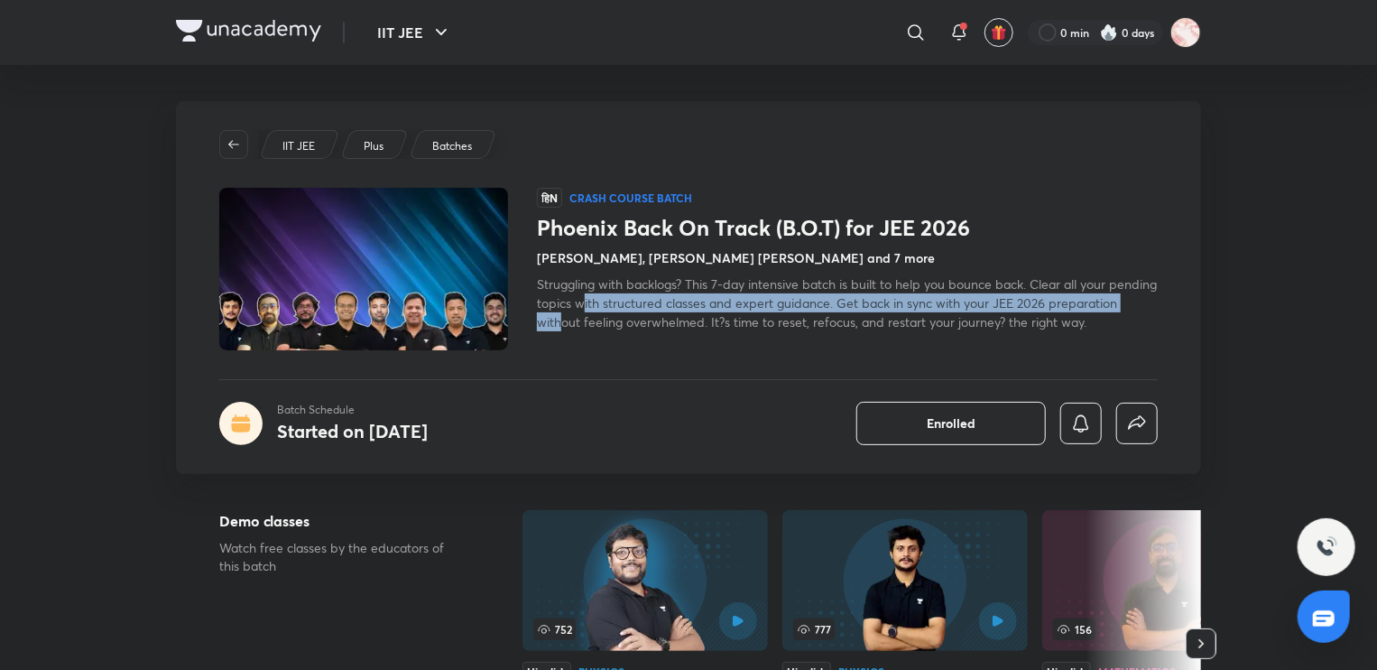
drag, startPoint x: 632, startPoint y: 322, endPoint x: 634, endPoint y: 293, distance: 29.0
click at [634, 293] on span "Struggling with backlogs? This 7-day intensive batch is built to help you bounc…" at bounding box center [847, 302] width 620 height 55
click at [673, 310] on span "Struggling with backlogs? This 7-day intensive batch is built to help you bounc…" at bounding box center [847, 302] width 620 height 55
drag, startPoint x: 732, startPoint y: 320, endPoint x: 735, endPoint y: 302, distance: 18.2
click at [735, 302] on span "Struggling with backlogs? This 7-day intensive batch is built to help you bounc…" at bounding box center [847, 302] width 620 height 55
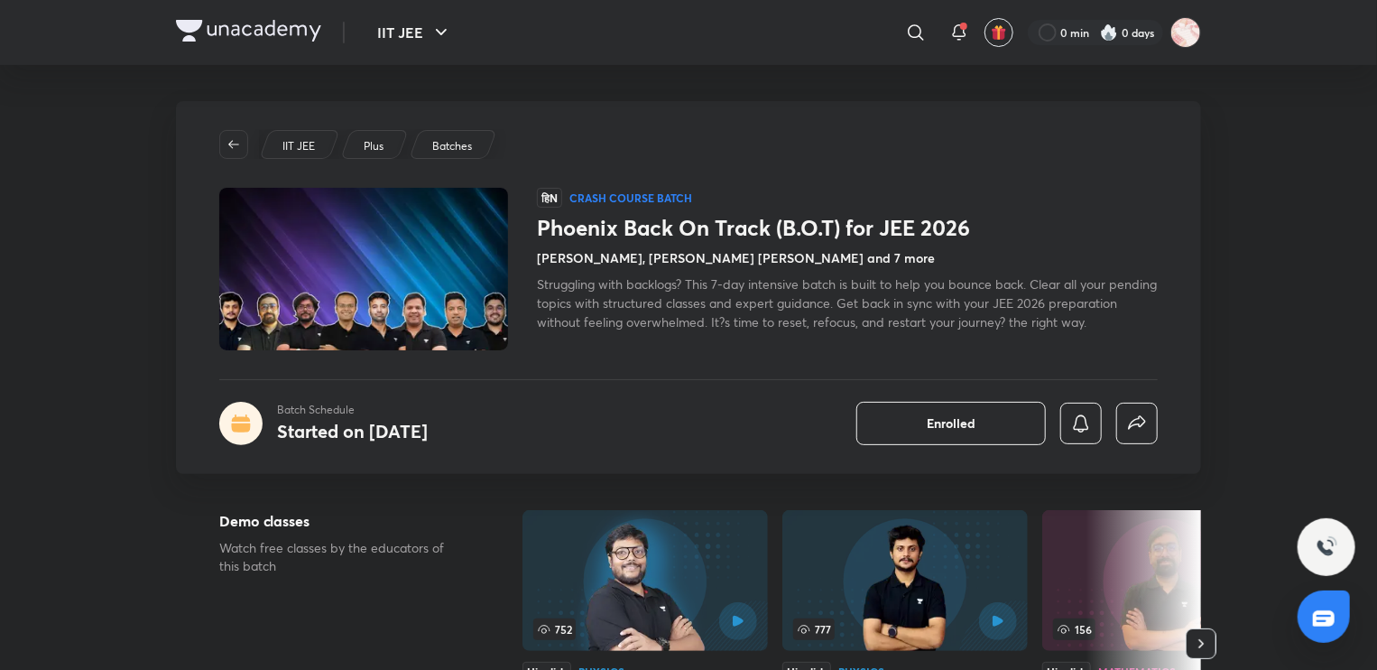
click at [761, 340] on div "हिN Crash course Batch Phoenix Back On Track (B.O.T) for JEE 2026 [PERSON_NAME]…" at bounding box center [847, 269] width 621 height 162
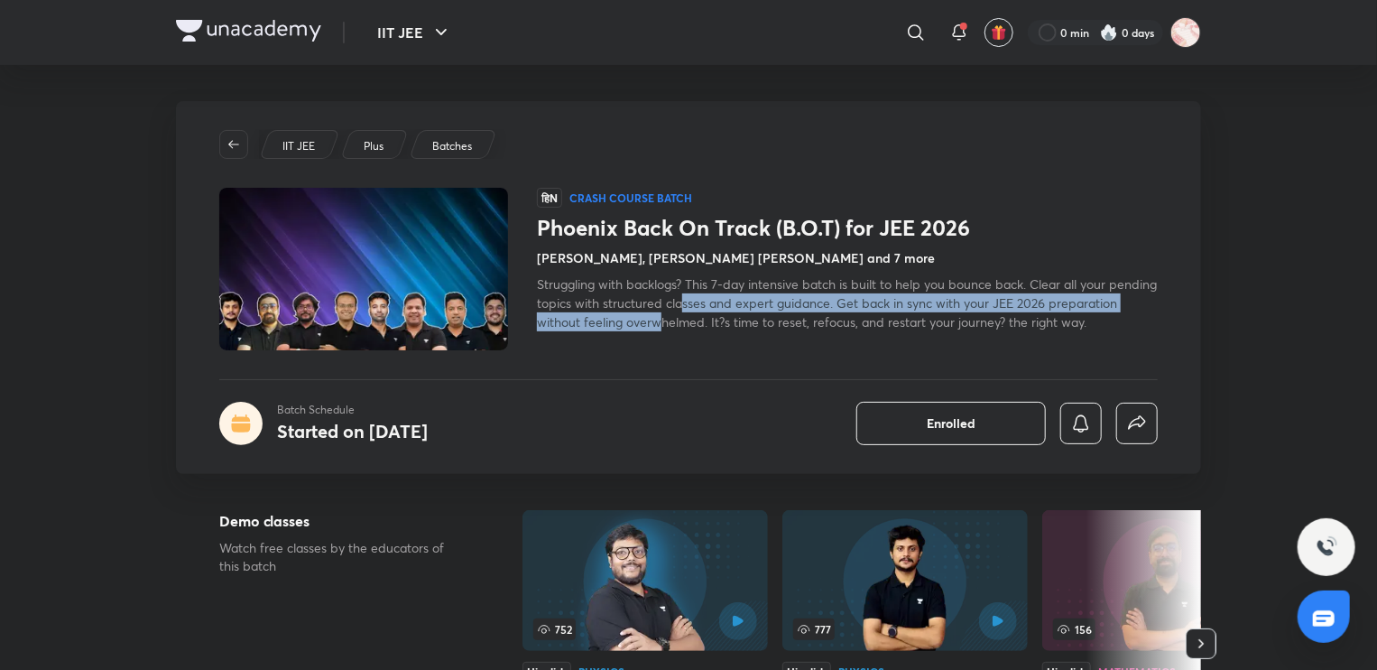
drag, startPoint x: 735, startPoint y: 301, endPoint x: 733, endPoint y: 313, distance: 11.9
click at [733, 313] on span "Struggling with backlogs? This 7-day intensive batch is built to help you bounc…" at bounding box center [847, 302] width 620 height 55
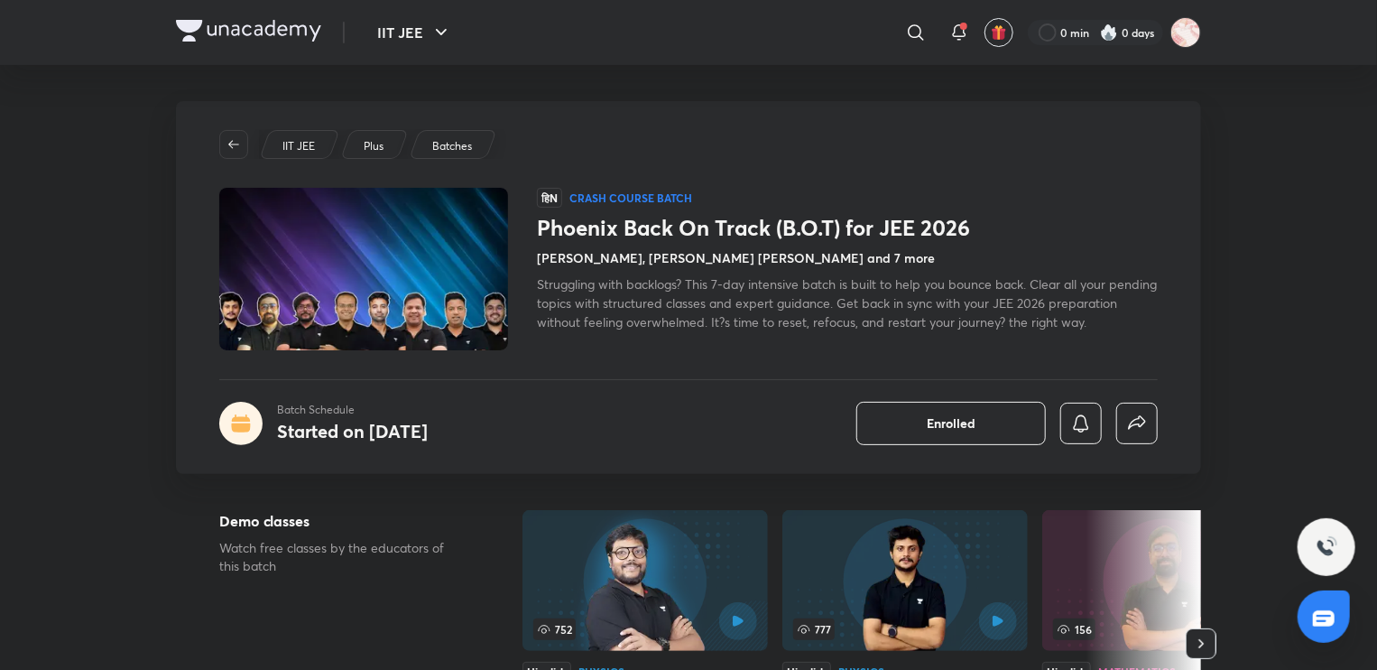
click at [745, 326] on span "Struggling with backlogs? This 7-day intensive batch is built to help you bounc…" at bounding box center [847, 302] width 620 height 55
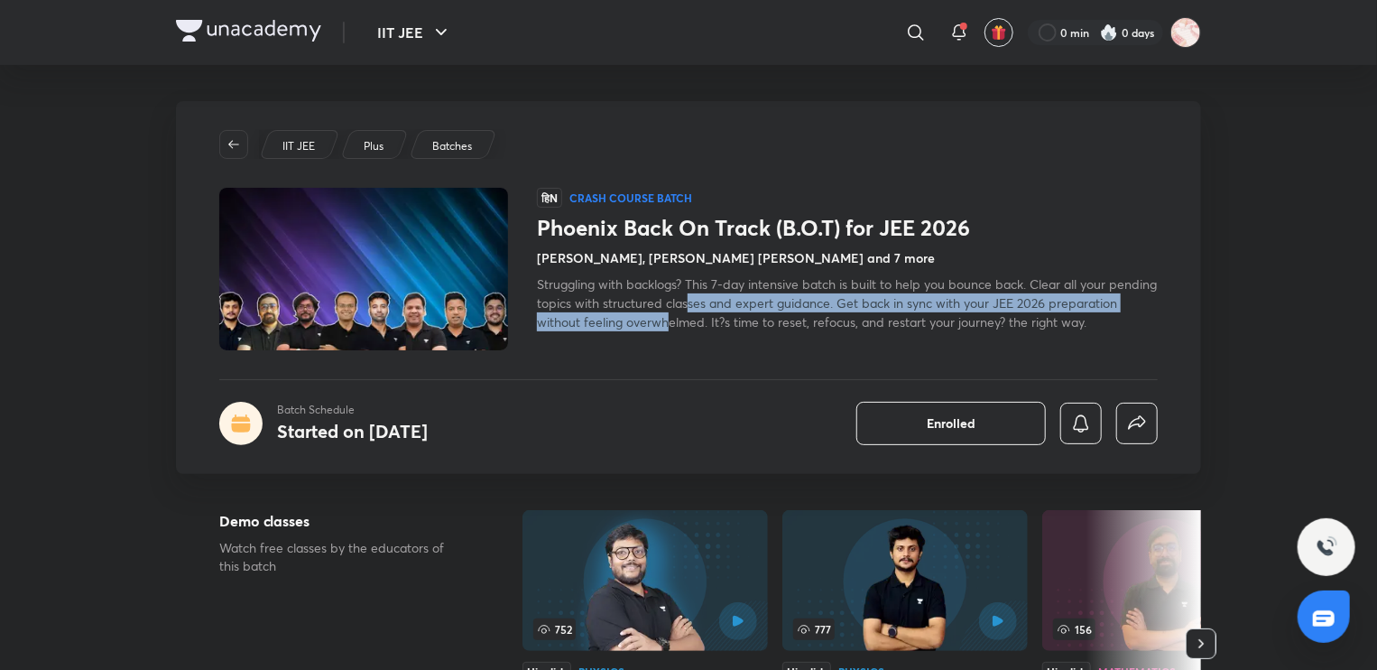
click at [740, 310] on span "Struggling with backlogs? This 7-day intensive batch is built to help you bounc…" at bounding box center [847, 302] width 620 height 55
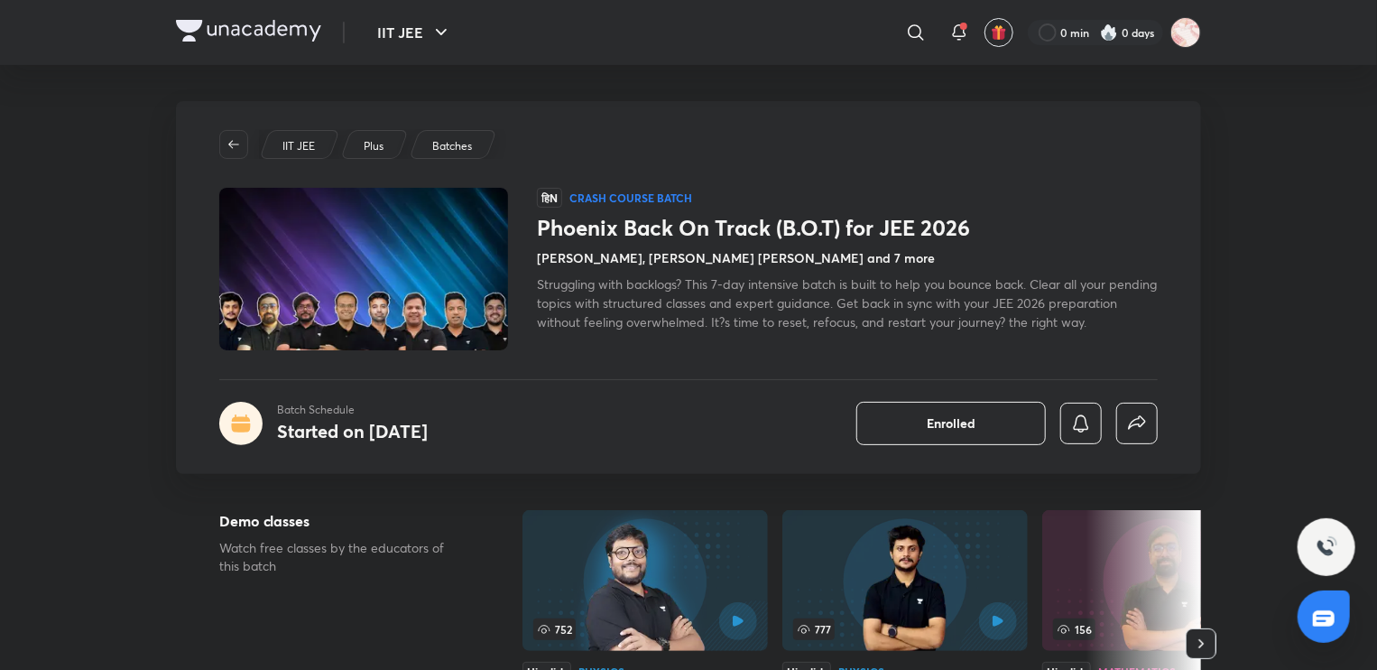
click at [740, 310] on span "Struggling with backlogs? This 7-day intensive batch is built to help you bounc…" at bounding box center [847, 302] width 620 height 55
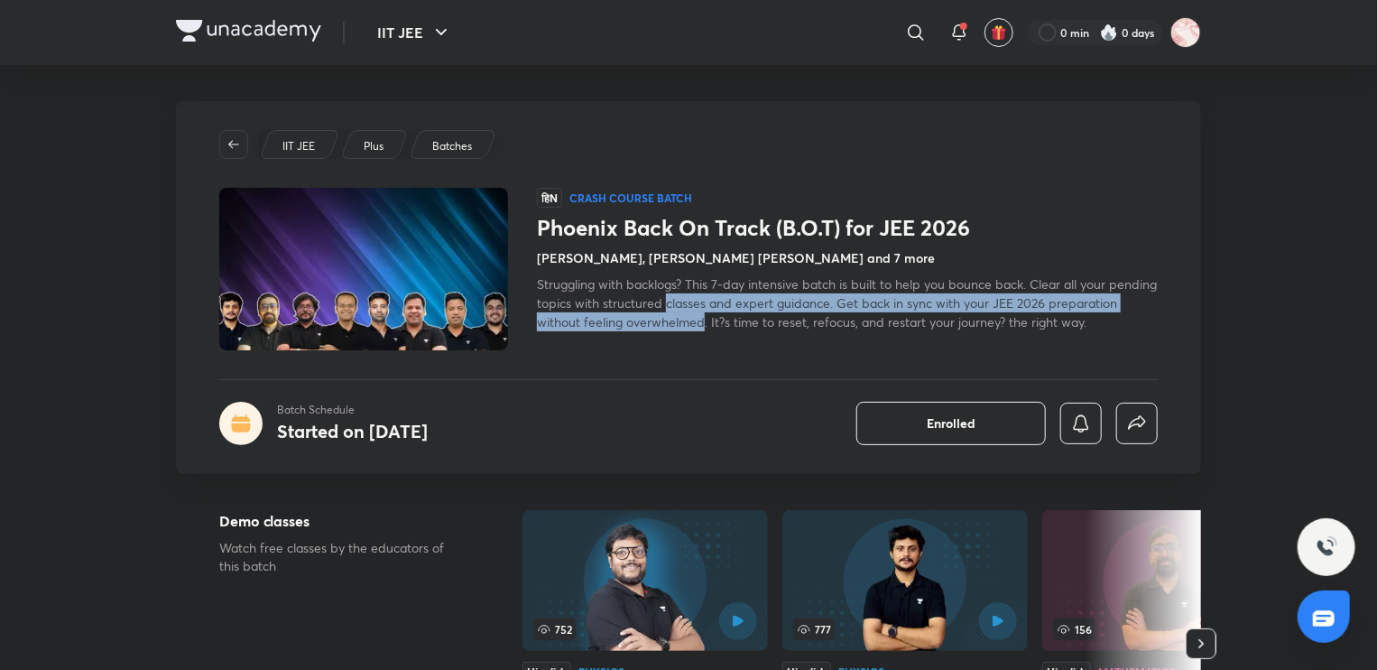
click at [743, 317] on span "Struggling with backlogs? This 7-day intensive batch is built to help you bounc…" at bounding box center [847, 302] width 620 height 55
click at [743, 310] on span "Struggling with backlogs? This 7-day intensive batch is built to help you bounc…" at bounding box center [847, 302] width 620 height 55
click at [741, 320] on span "Struggling with backlogs? This 7-day intensive batch is built to help you bounc…" at bounding box center [847, 302] width 620 height 55
drag, startPoint x: 741, startPoint y: 320, endPoint x: 735, endPoint y: 299, distance: 22.6
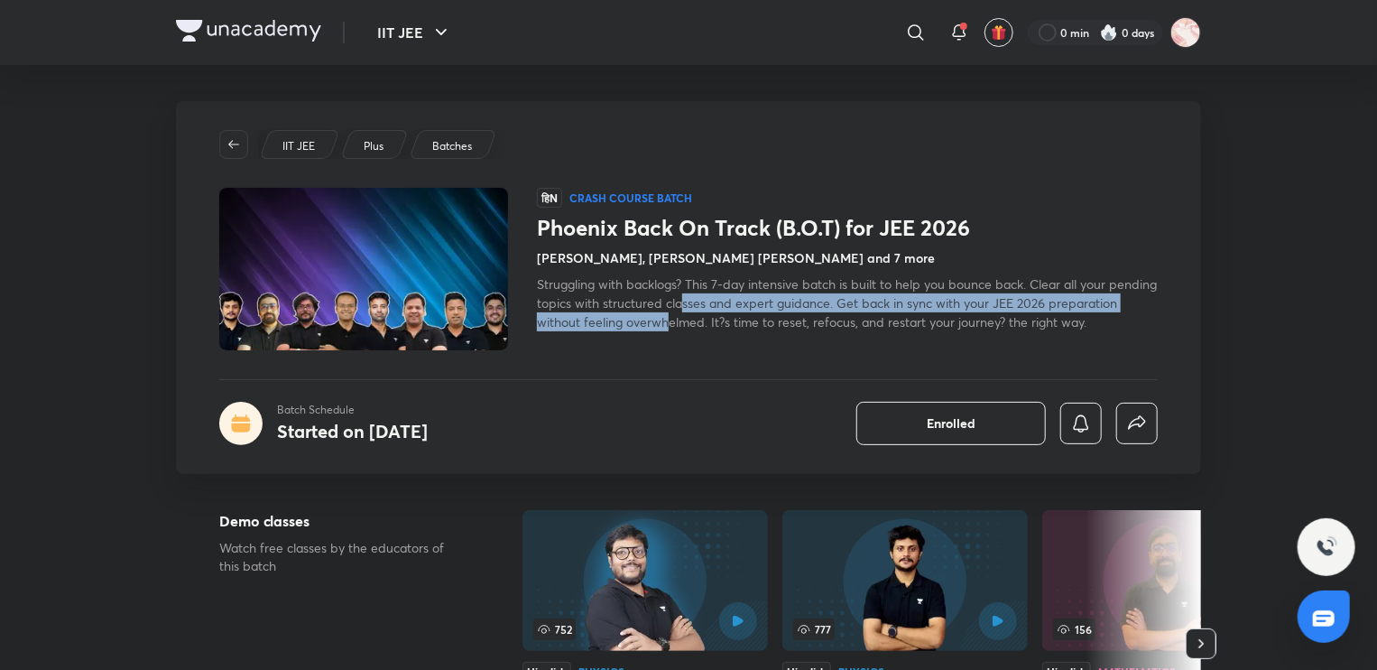
click at [735, 299] on span "Struggling with backlogs? This 7-day intensive batch is built to help you bounc…" at bounding box center [847, 302] width 620 height 55
drag, startPoint x: 747, startPoint y: 326, endPoint x: 735, endPoint y: 295, distance: 33.2
click at [735, 295] on span "Struggling with backlogs? This 7-day intensive batch is built to help you bounc…" at bounding box center [847, 302] width 620 height 55
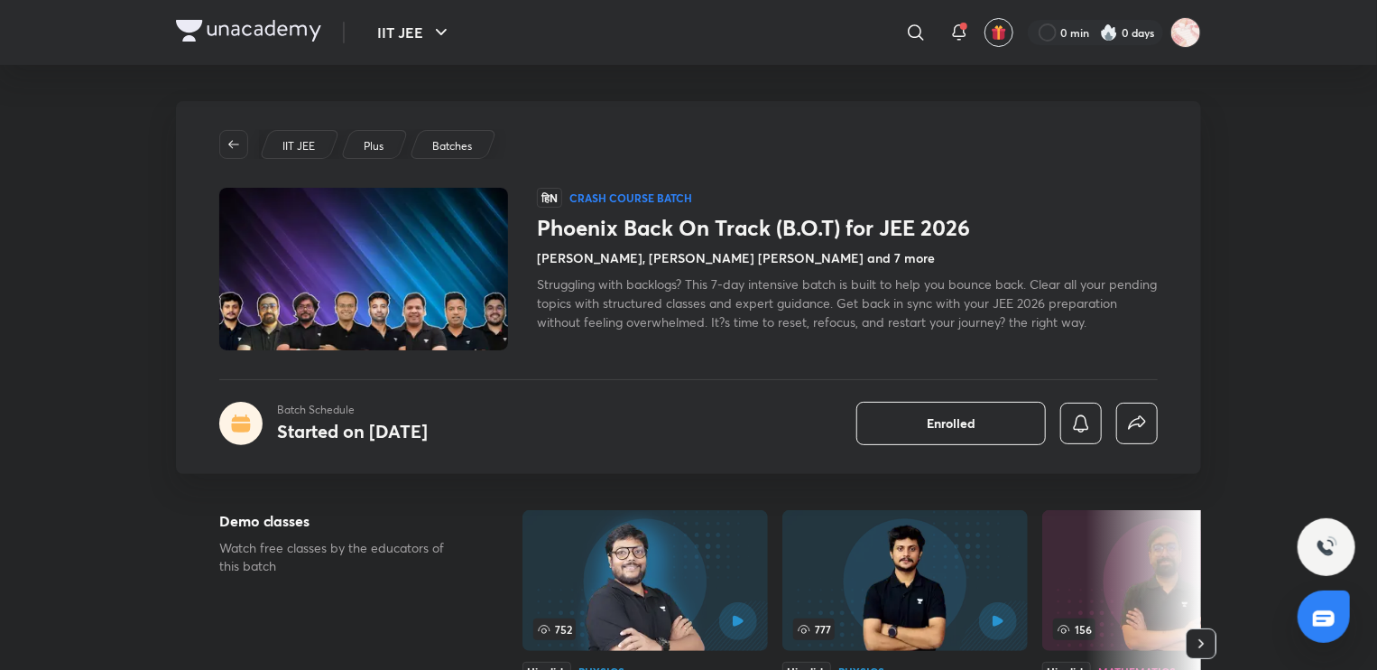
click at [771, 316] on span "Struggling with backlogs? This 7-day intensive batch is built to help you bounc…" at bounding box center [847, 302] width 620 height 55
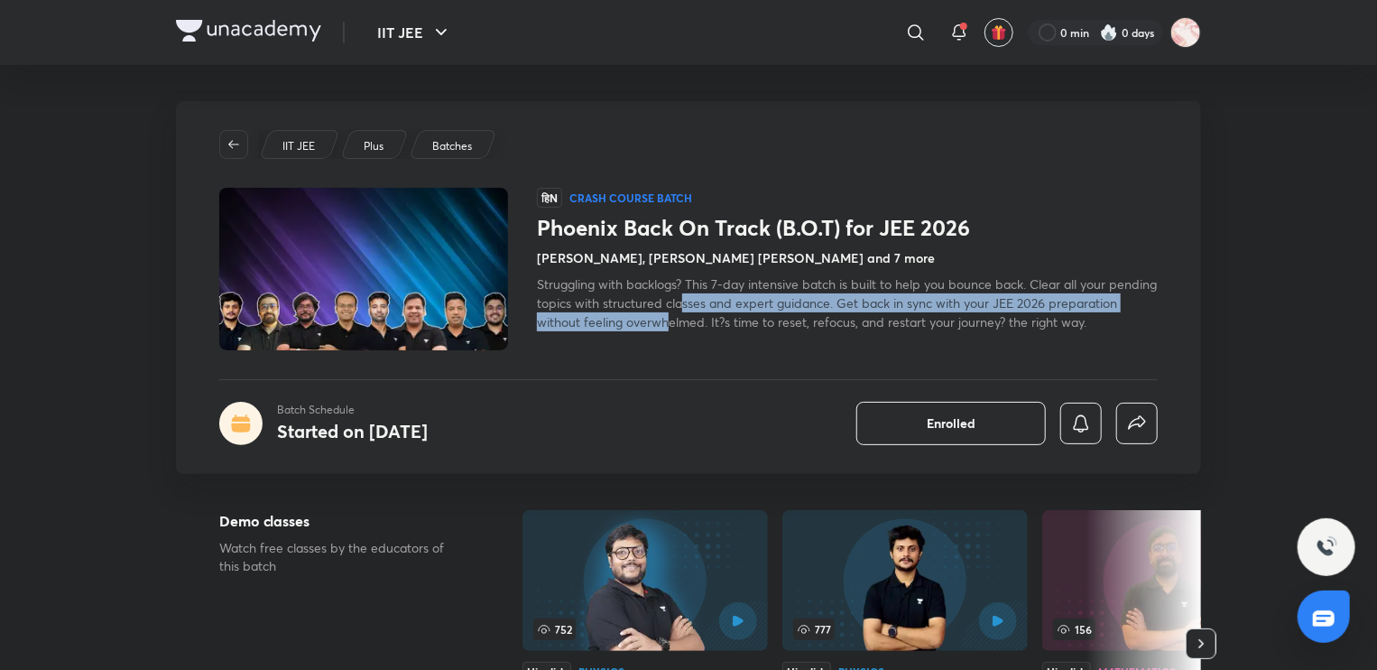
drag, startPoint x: 740, startPoint y: 319, endPoint x: 735, endPoint y: 310, distance: 10.5
click at [735, 310] on div "Struggling with backlogs? This 7-day intensive batch is built to help you bounc…" at bounding box center [847, 302] width 621 height 57
drag, startPoint x: 747, startPoint y: 324, endPoint x: 739, endPoint y: 306, distance: 19.8
click at [739, 306] on span "Struggling with backlogs? This 7-day intensive batch is built to help you bounc…" at bounding box center [847, 302] width 620 height 55
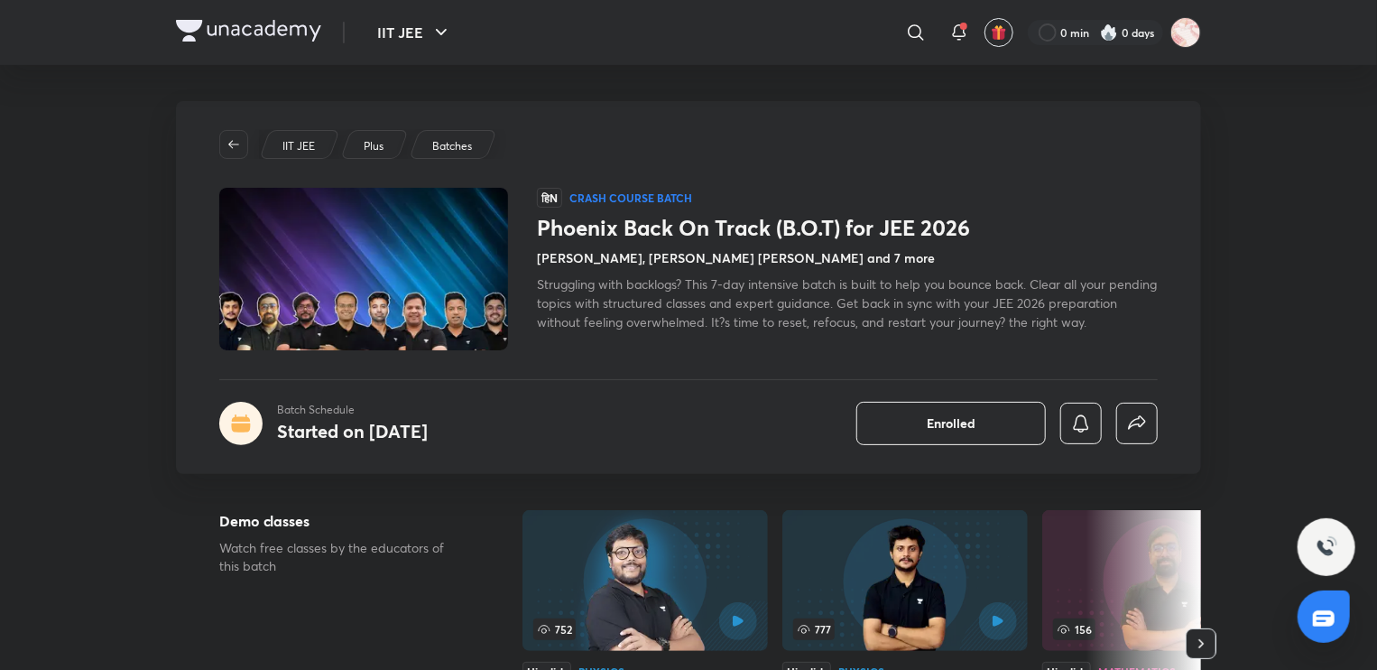
click at [753, 318] on span "Struggling with backlogs? This 7-day intensive batch is built to help you bounc…" at bounding box center [847, 302] width 620 height 55
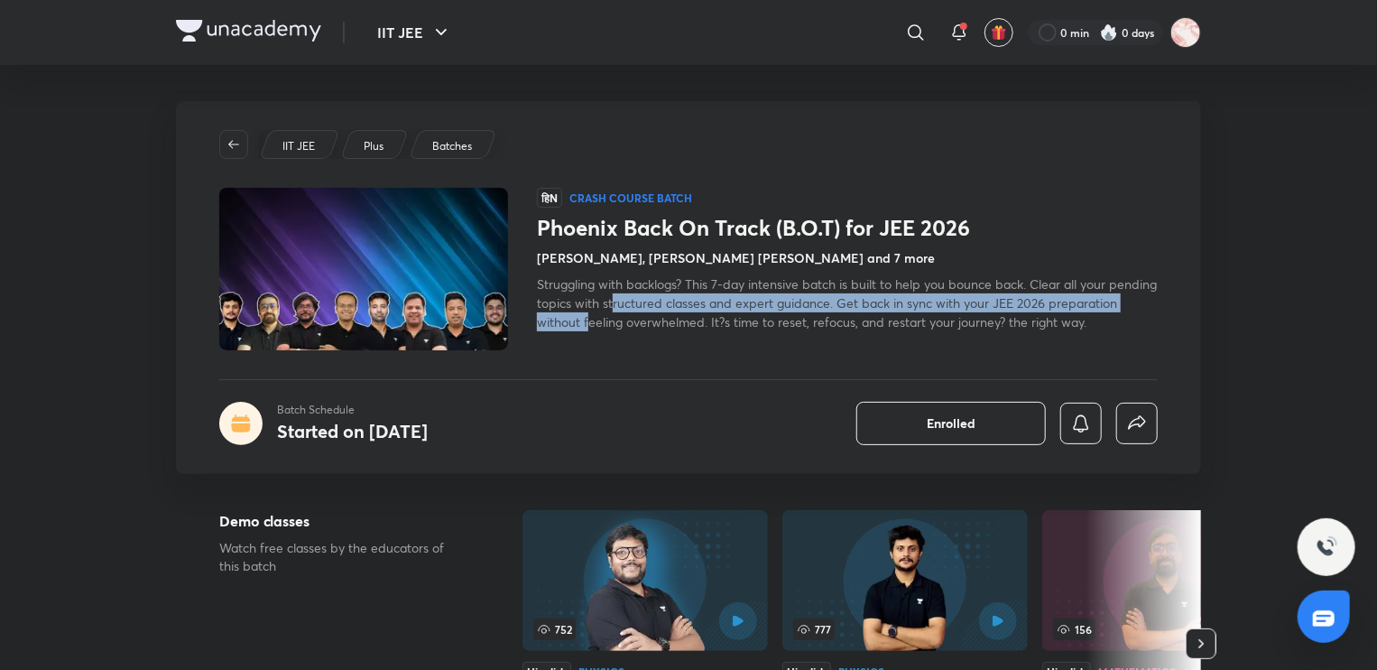
drag, startPoint x: 665, startPoint y: 299, endPoint x: 662, endPoint y: 309, distance: 10.3
click at [662, 309] on span "Struggling with backlogs? This 7-day intensive batch is built to help you bounc…" at bounding box center [847, 302] width 620 height 55
drag, startPoint x: 669, startPoint y: 325, endPoint x: 668, endPoint y: 310, distance: 15.4
click at [668, 310] on span "Struggling with backlogs? This 7-day intensive batch is built to help you bounc…" at bounding box center [847, 302] width 620 height 55
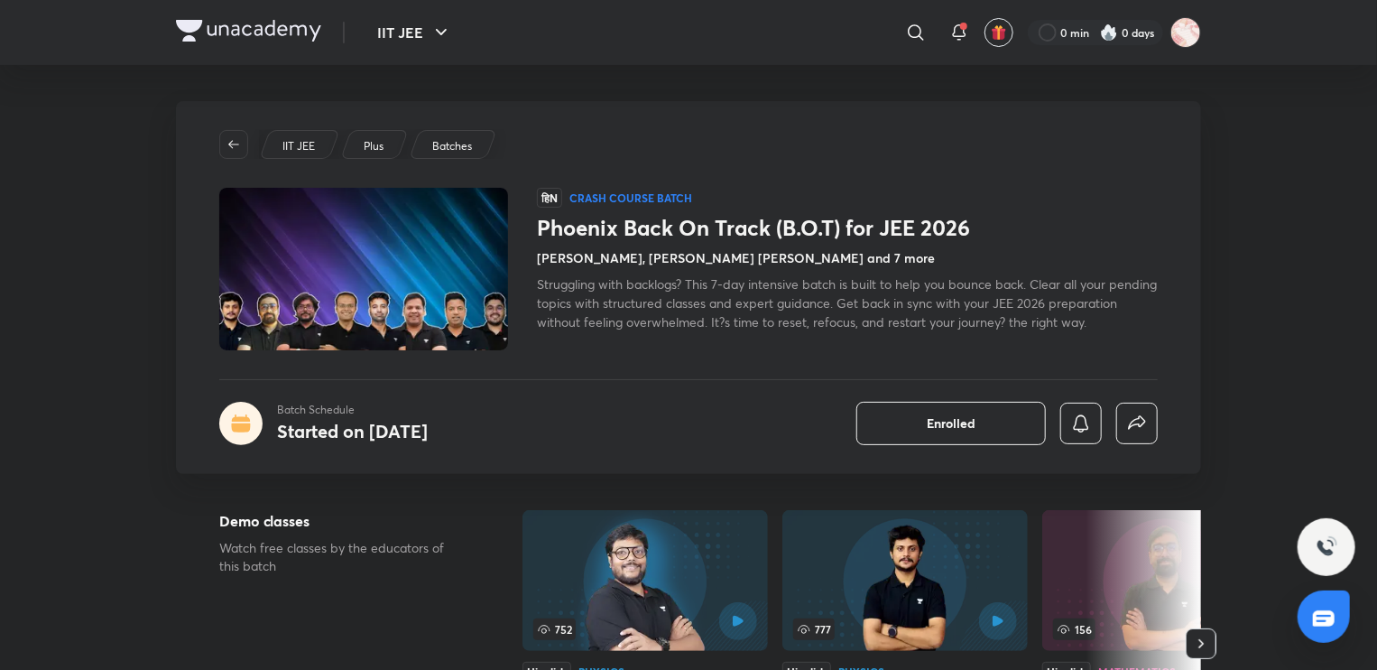
click at [729, 320] on span "Struggling with backlogs? This 7-day intensive batch is built to help you bounc…" at bounding box center [847, 302] width 620 height 55
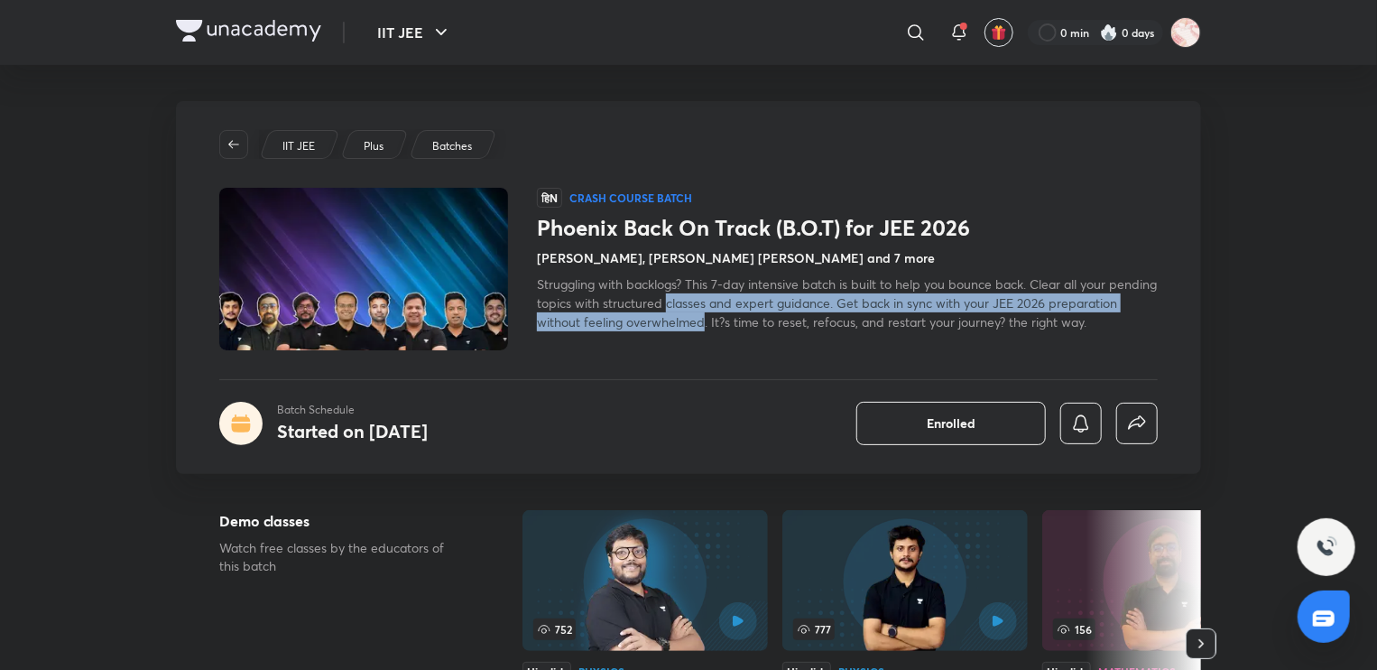
drag, startPoint x: 729, startPoint y: 320, endPoint x: 729, endPoint y: 309, distance: 11.7
click at [729, 309] on span "Struggling with backlogs? This 7-day intensive batch is built to help you bounc…" at bounding box center [847, 302] width 620 height 55
click at [735, 313] on span "Struggling with backlogs? This 7-day intensive batch is built to help you bounc…" at bounding box center [847, 302] width 620 height 55
drag, startPoint x: 742, startPoint y: 318, endPoint x: 739, endPoint y: 306, distance: 12.0
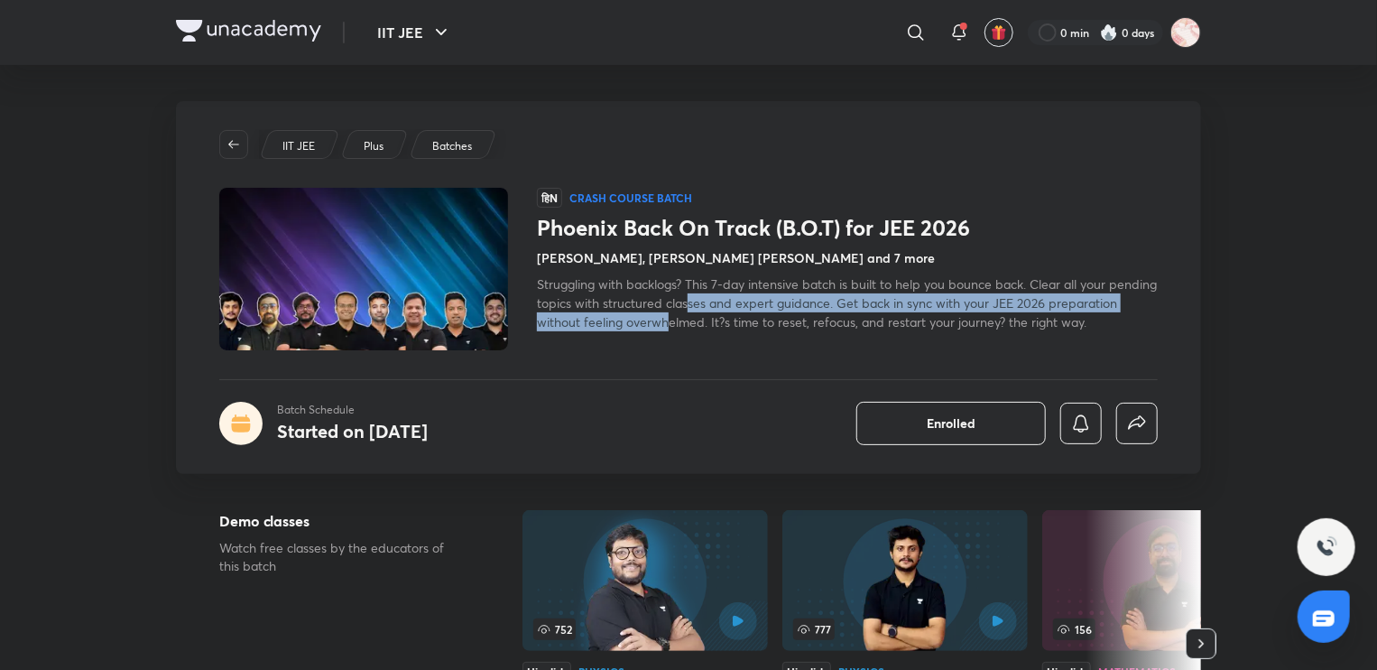
click at [739, 306] on span "Struggling with backlogs? This 7-day intensive batch is built to help you bounc…" at bounding box center [847, 302] width 620 height 55
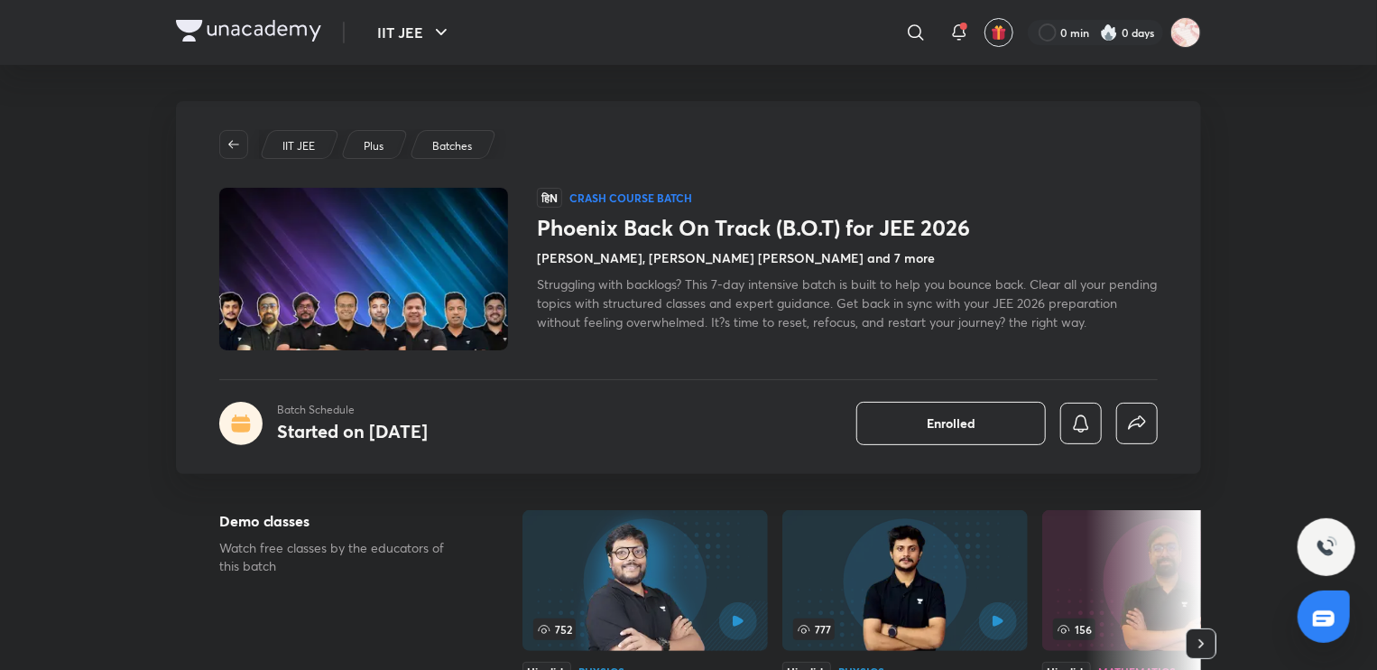
click at [751, 323] on span "Struggling with backlogs? This 7-day intensive batch is built to help you bounc…" at bounding box center [847, 302] width 620 height 55
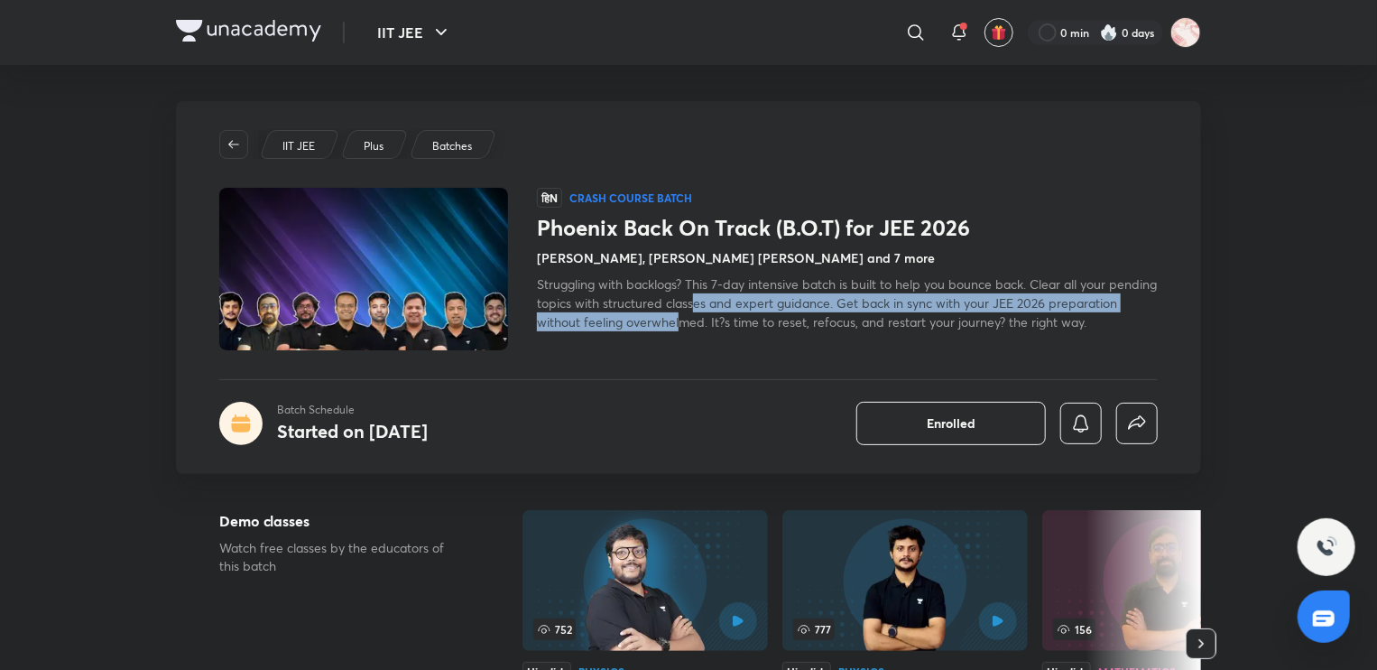
drag, startPoint x: 751, startPoint y: 323, endPoint x: 745, endPoint y: 310, distance: 14.6
click at [745, 310] on span "Struggling with backlogs? This 7-day intensive batch is built to help you bounc…" at bounding box center [847, 302] width 620 height 55
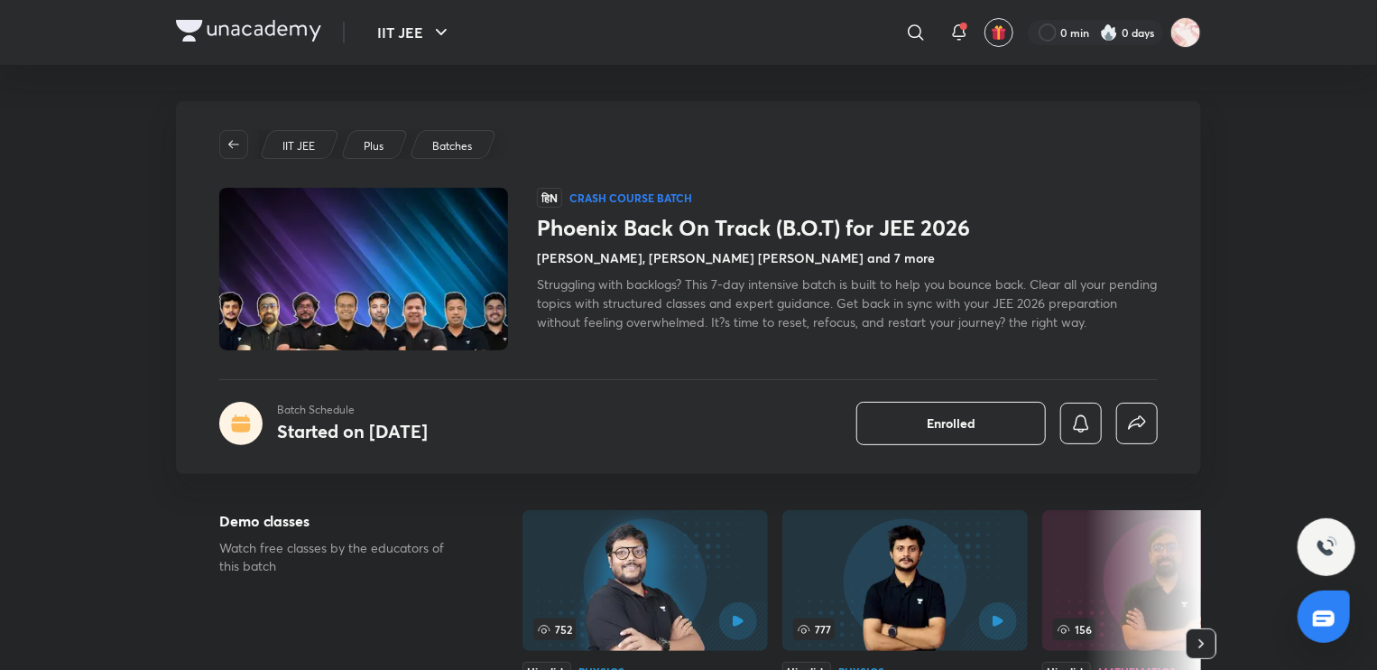
click at [765, 328] on span "Struggling with backlogs? This 7-day intensive batch is built to help you bounc…" at bounding box center [847, 302] width 620 height 55
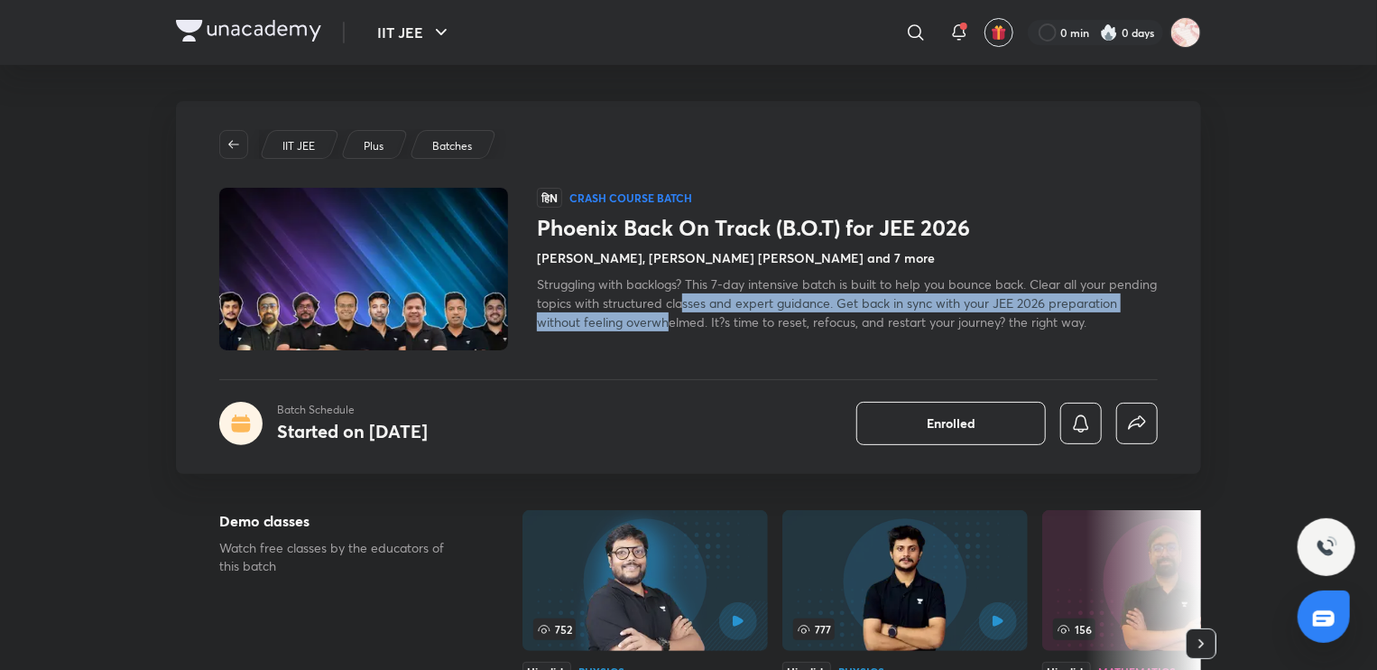
drag, startPoint x: 740, startPoint y: 328, endPoint x: 736, endPoint y: 306, distance: 22.8
click at [736, 306] on span "Struggling with backlogs? This 7-day intensive batch is built to help you bounc…" at bounding box center [847, 302] width 620 height 55
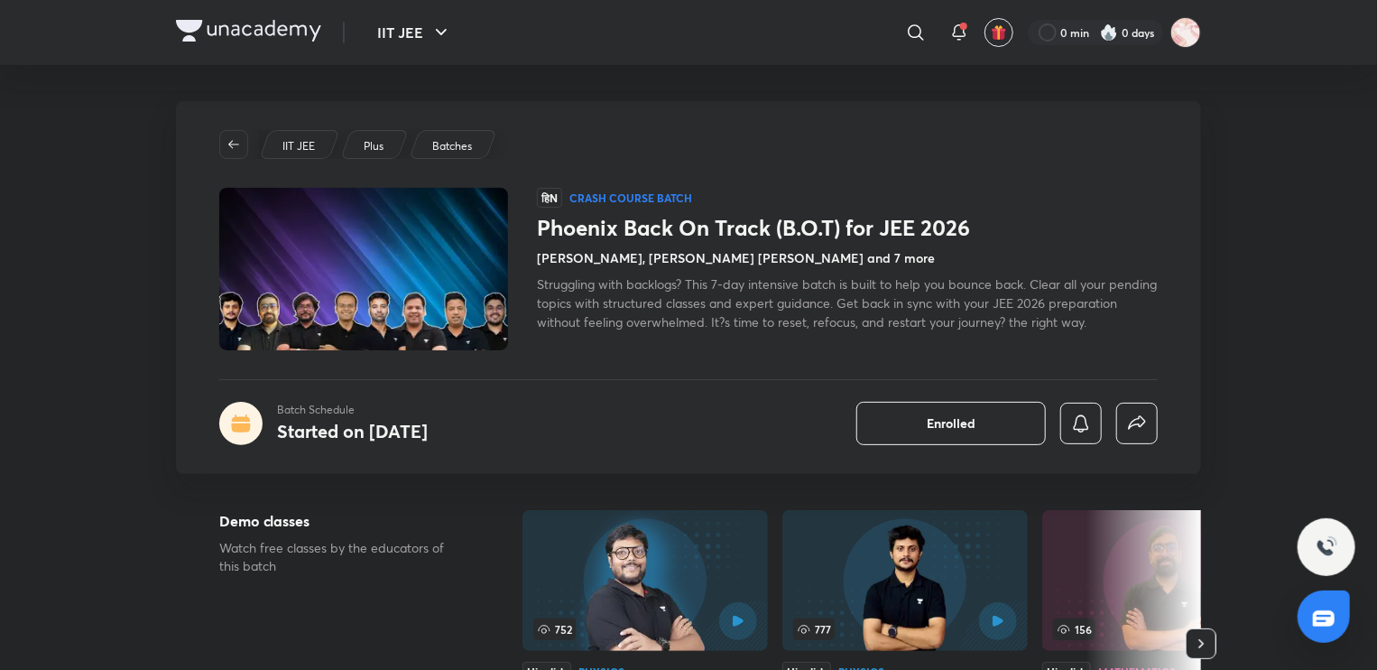
click at [764, 325] on span "Struggling with backlogs? This 7-day intensive batch is built to help you bounc…" at bounding box center [847, 302] width 620 height 55
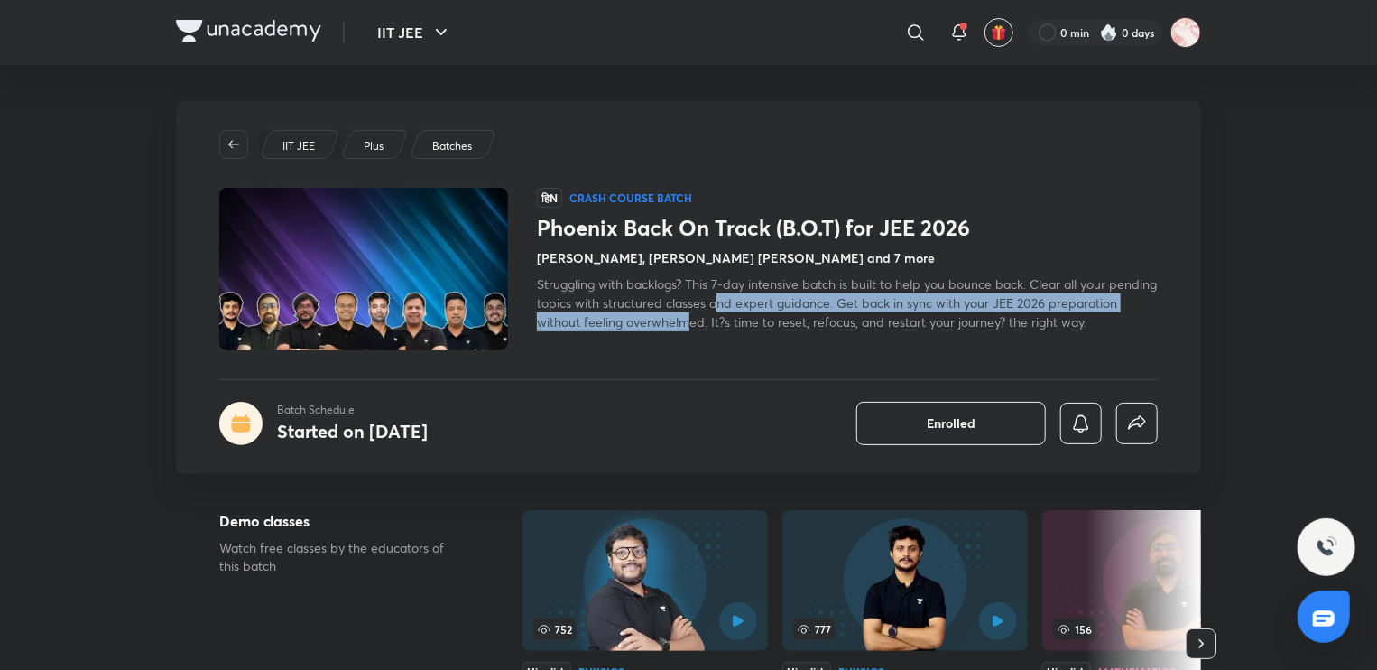
drag, startPoint x: 764, startPoint y: 325, endPoint x: 767, endPoint y: 311, distance: 13.8
click at [767, 311] on div "Struggling with backlogs? This 7-day intensive batch is built to help you bounc…" at bounding box center [847, 302] width 621 height 57
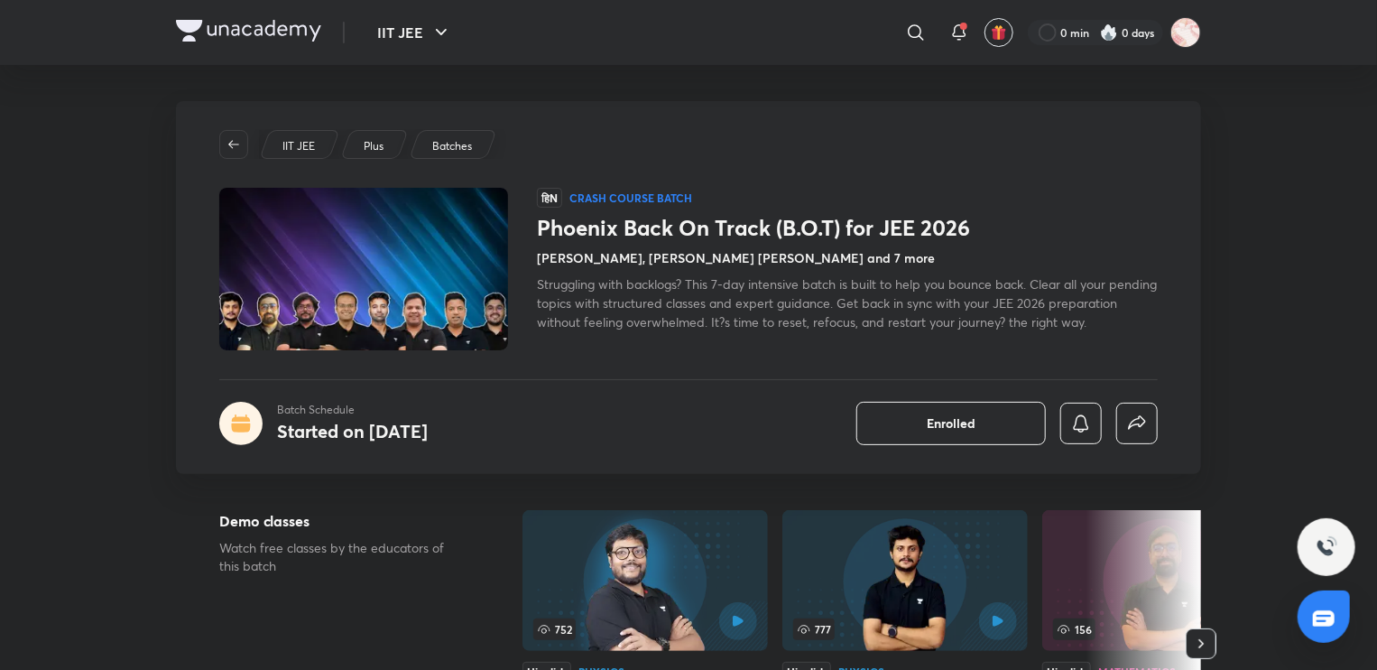
click at [735, 302] on span "Struggling with backlogs? This 7-day intensive batch is built to help you bounc…" at bounding box center [847, 302] width 620 height 55
click at [735, 294] on span "Struggling with backlogs? This 7-day intensive batch is built to help you bounc…" at bounding box center [847, 302] width 620 height 55
click at [737, 312] on span "Struggling with backlogs? This 7-day intensive batch is built to help you bounc…" at bounding box center [847, 302] width 620 height 55
